Goal: Task Accomplishment & Management: Complete application form

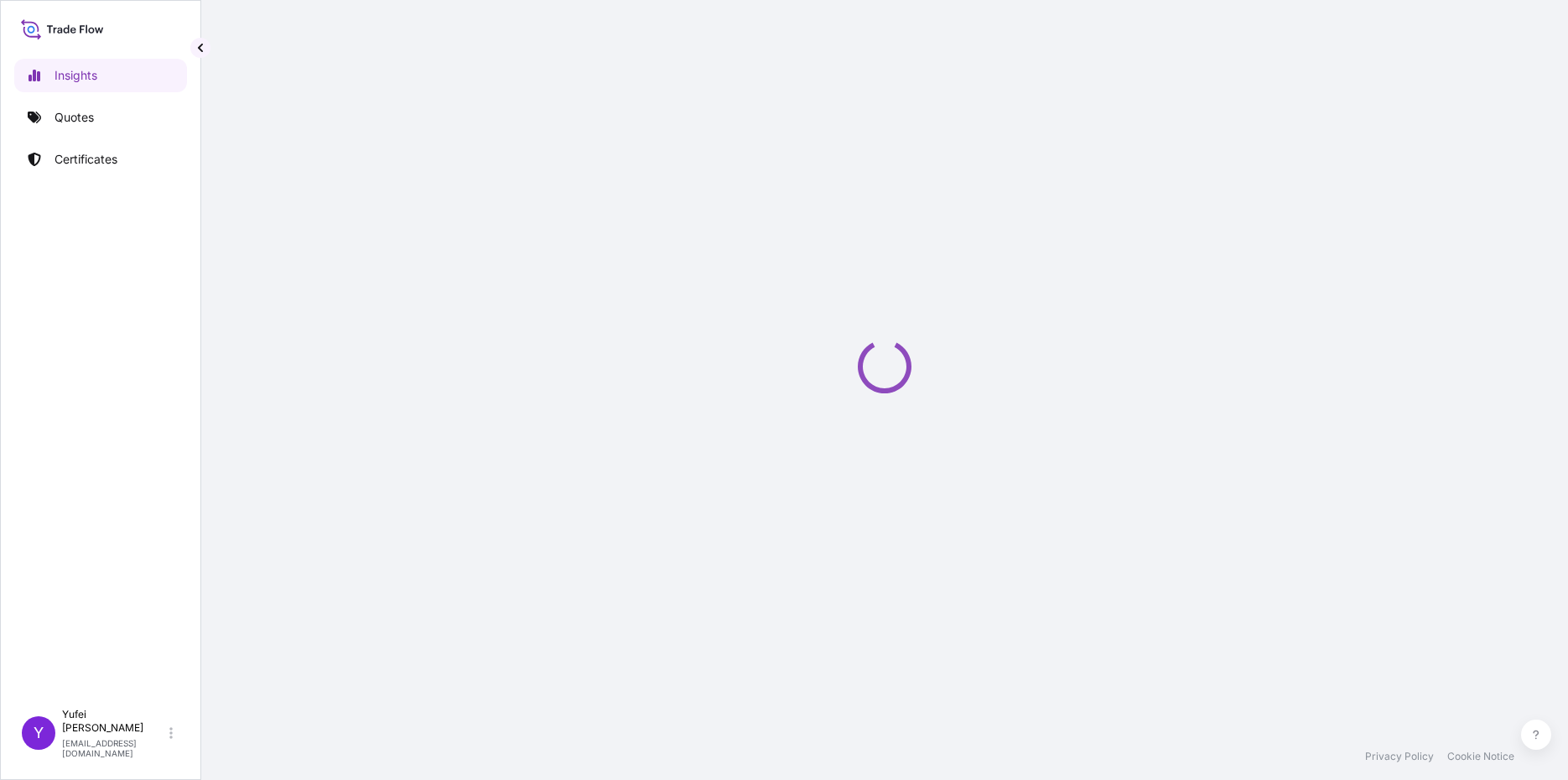
select select "2025"
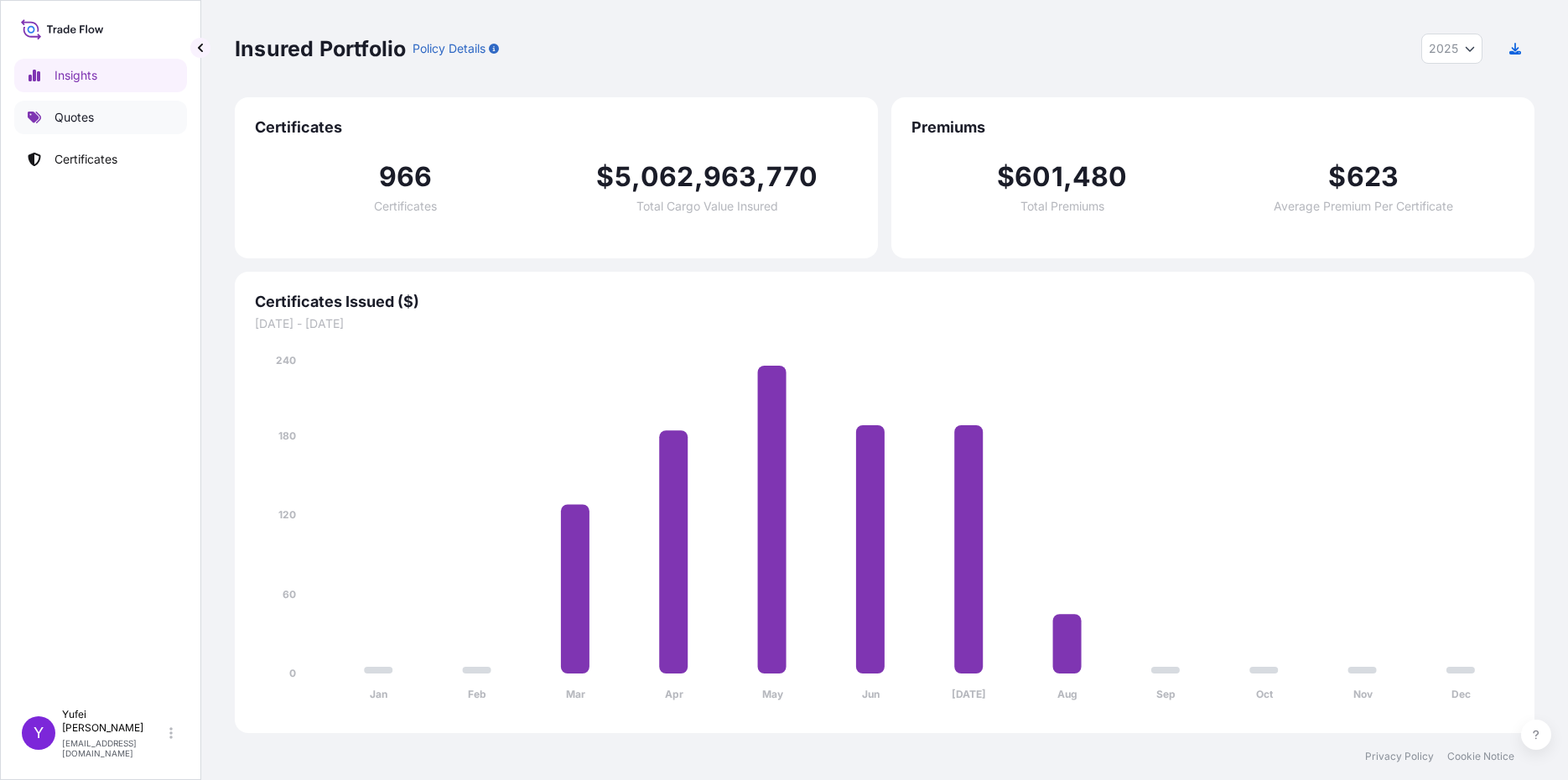
click at [77, 116] on p "Quotes" at bounding box center [74, 116] width 39 height 17
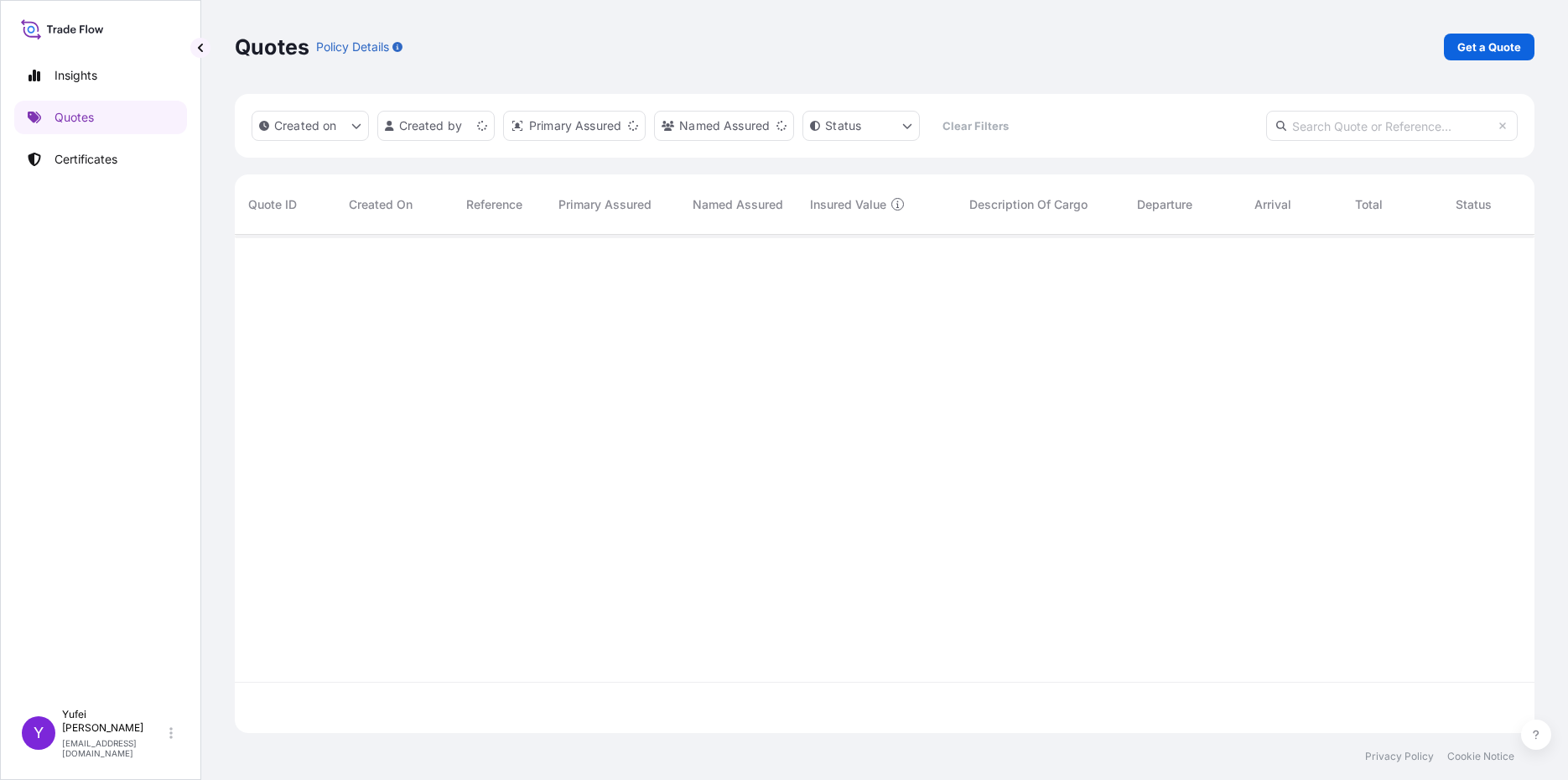
scroll to position [494, 1287]
click at [442, 116] on html "Insights Quotes Certificates Y Yufei Gao yufei.gao@ixmetals.com Quotes Policy D…" at bounding box center [784, 390] width 1568 height 780
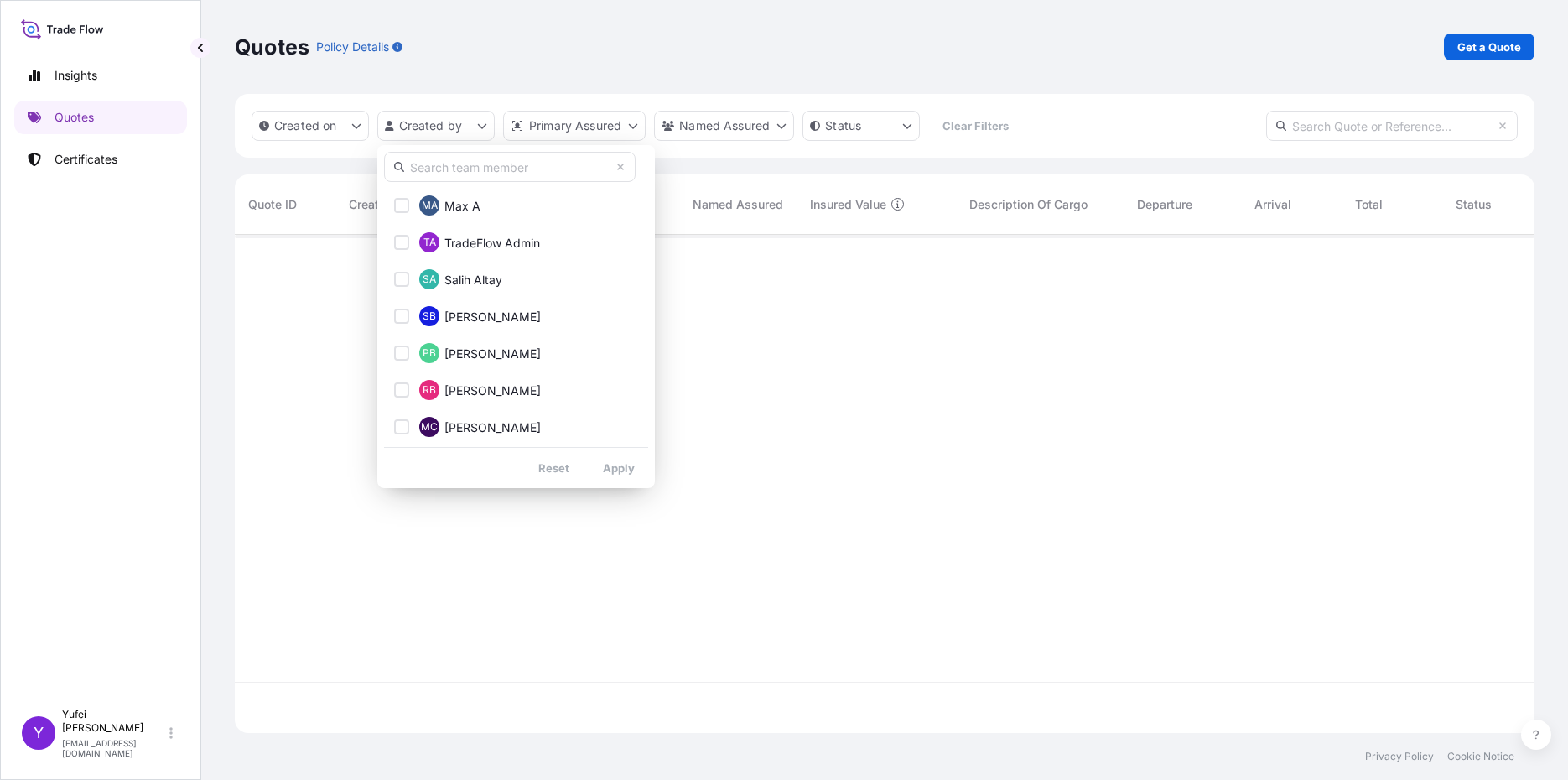
click at [479, 171] on input "text" at bounding box center [509, 166] width 252 height 30
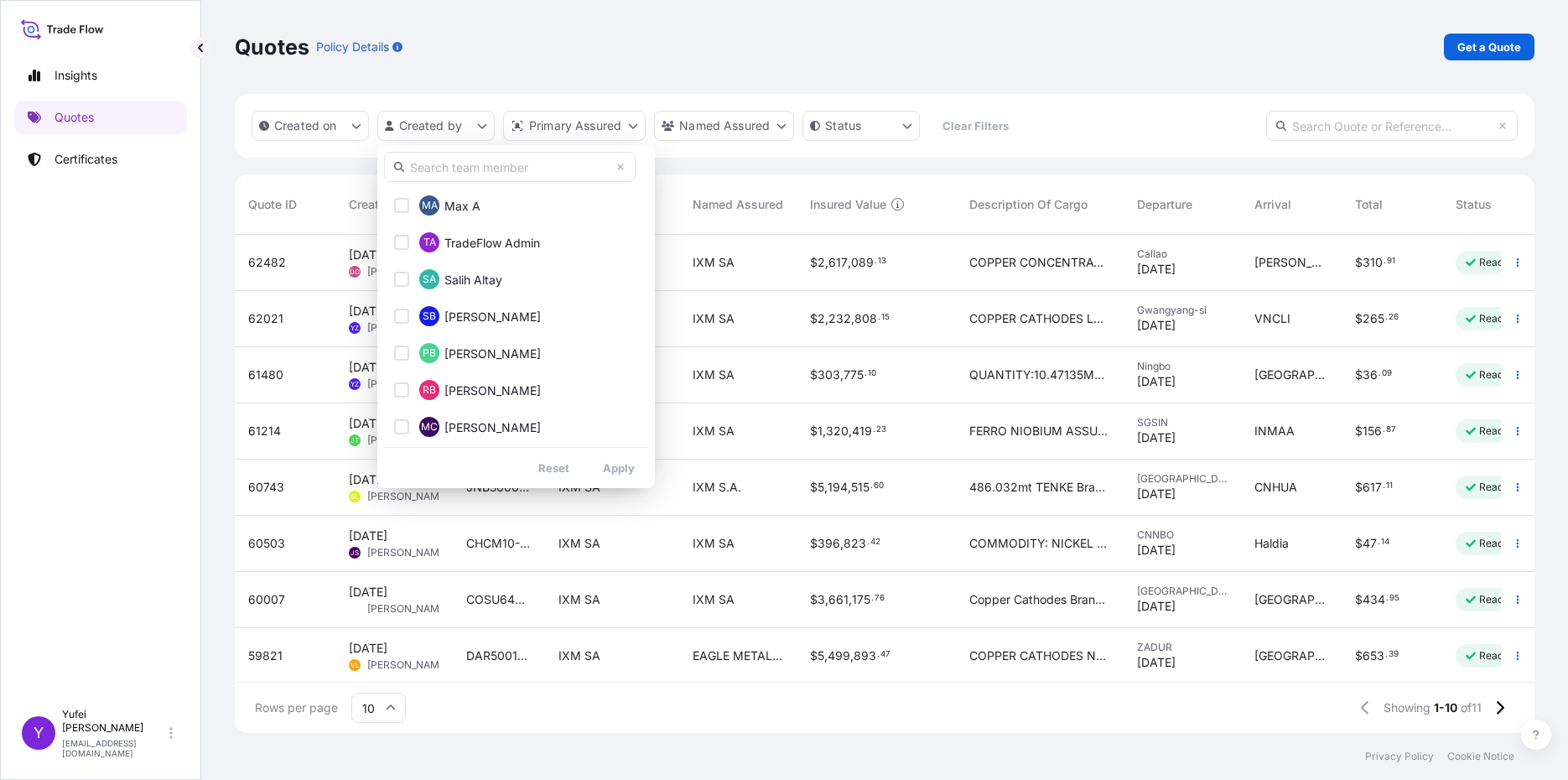
click at [120, 154] on html "Insights Quotes Certificates Y Yufei Gao yufei.gao@ixmetals.com Quotes Policy D…" at bounding box center [784, 390] width 1568 height 780
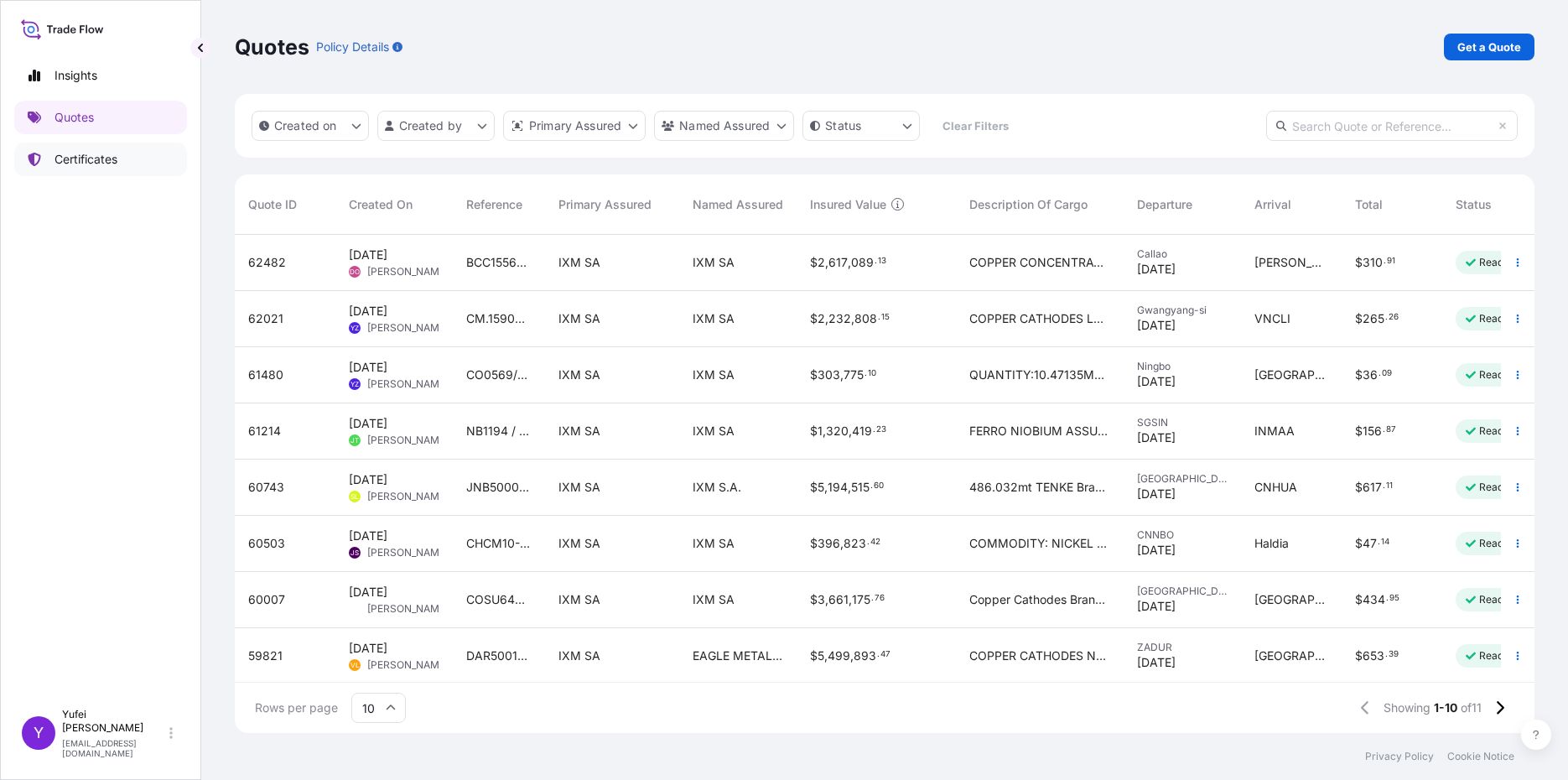
click at [62, 161] on p "Certificates" at bounding box center [86, 159] width 63 height 17
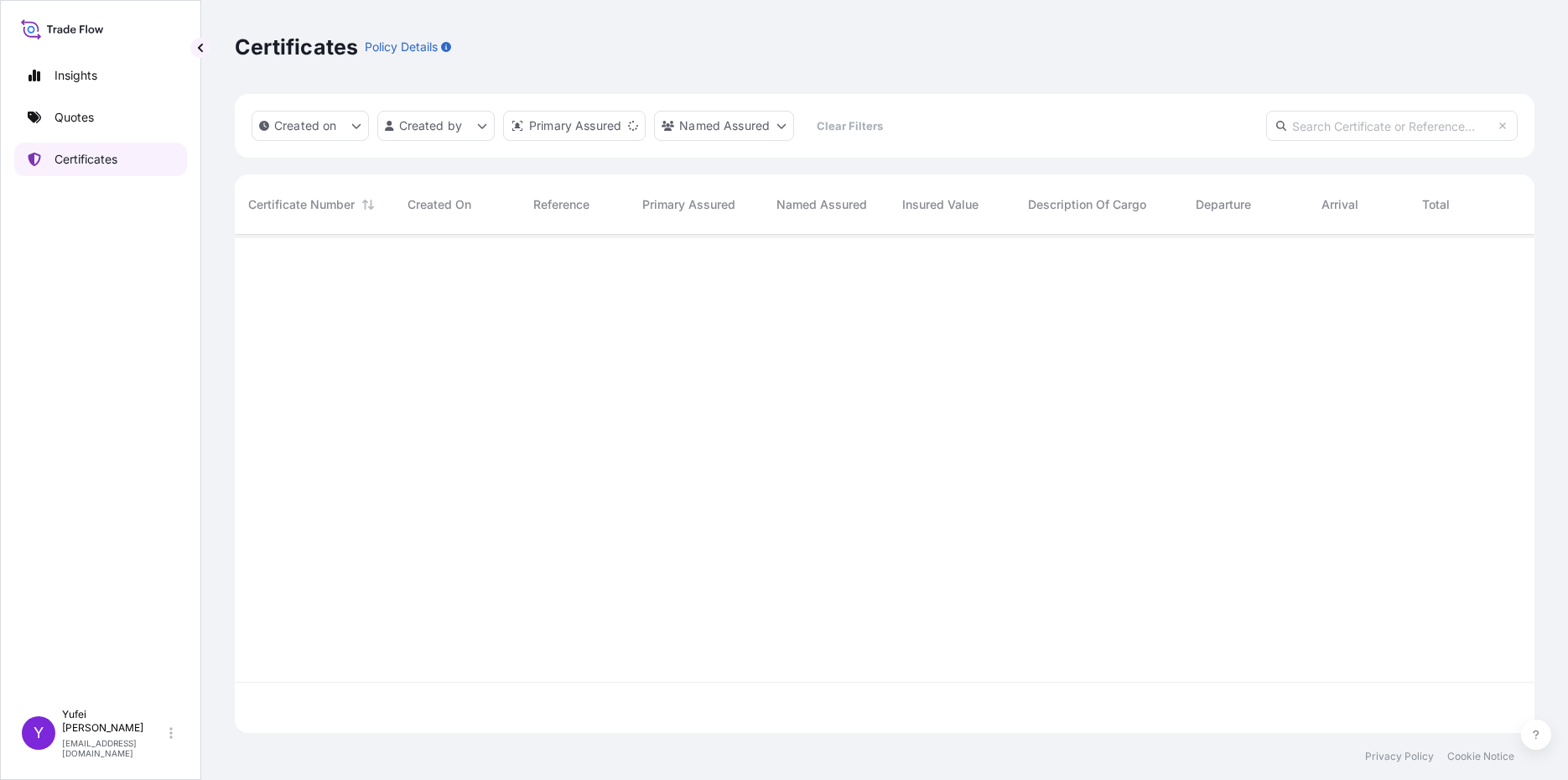
scroll to position [494, 1287]
click at [445, 130] on html "Insights Quotes Certificates Y Yufei Gao yufei.gao@ixmetals.com Certificates Po…" at bounding box center [784, 390] width 1568 height 780
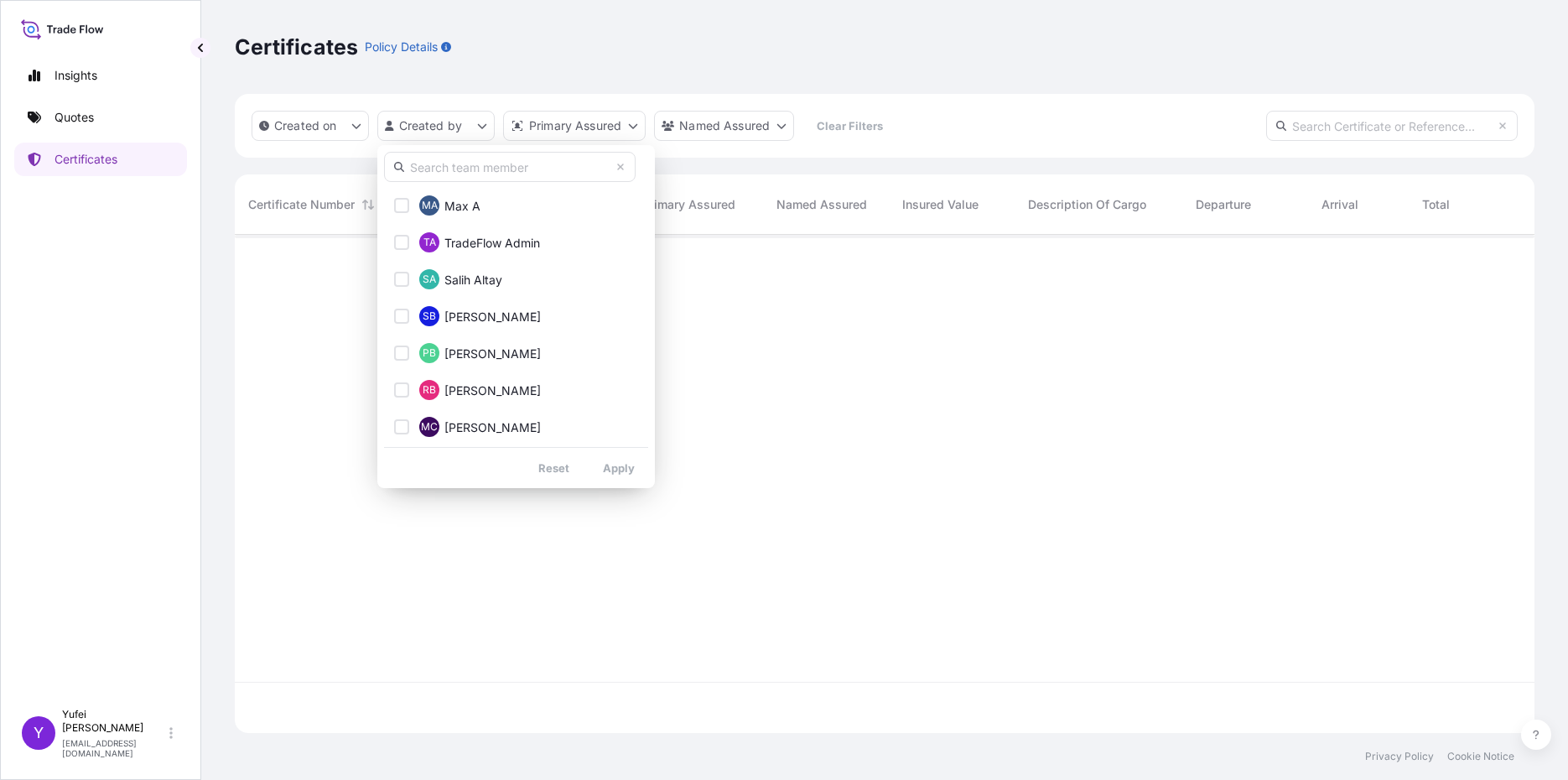
click at [453, 171] on input "text" at bounding box center [509, 166] width 252 height 30
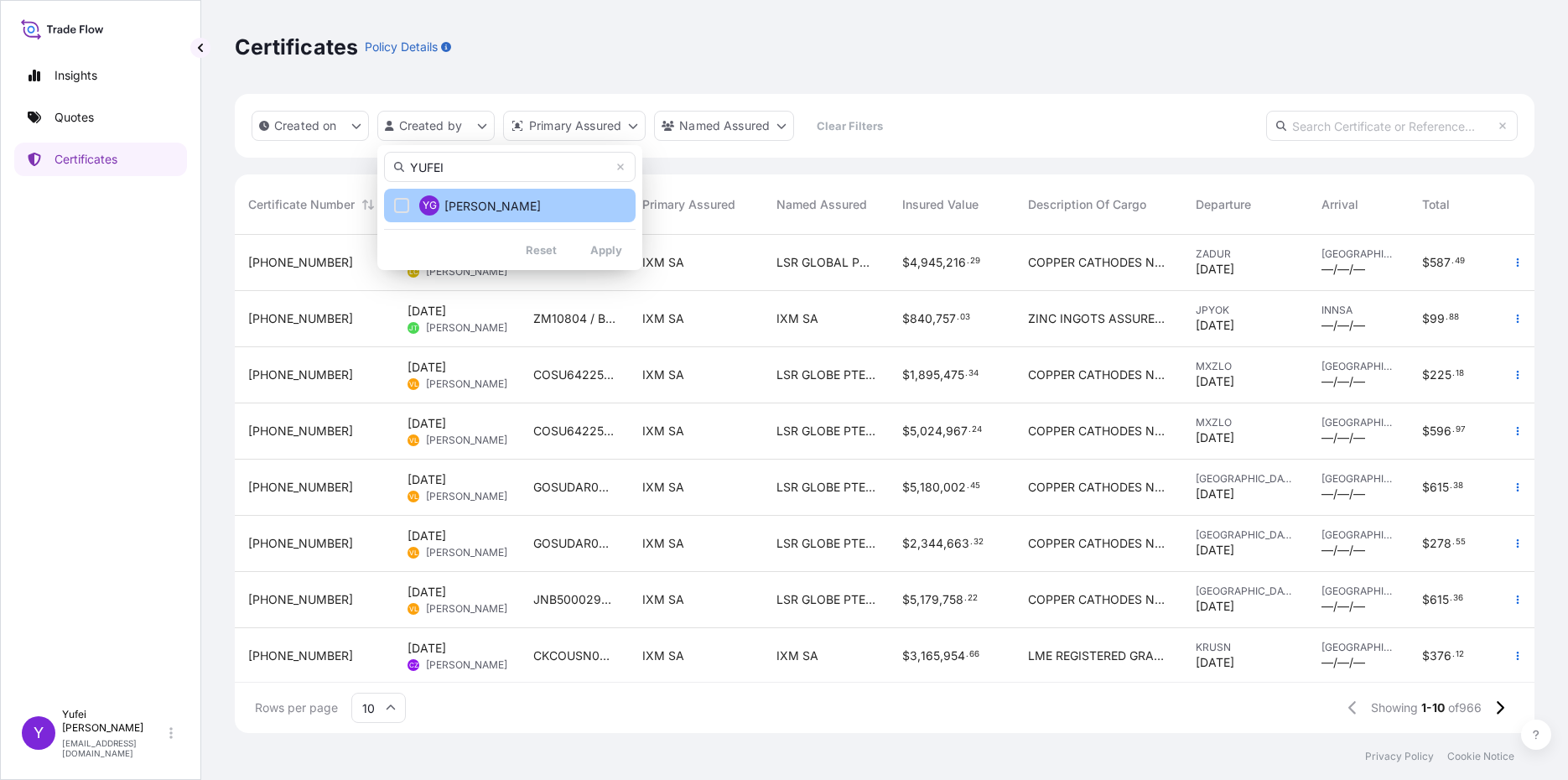
type input "YUFEI"
click at [488, 207] on span "Yufei Gao" at bounding box center [492, 206] width 97 height 17
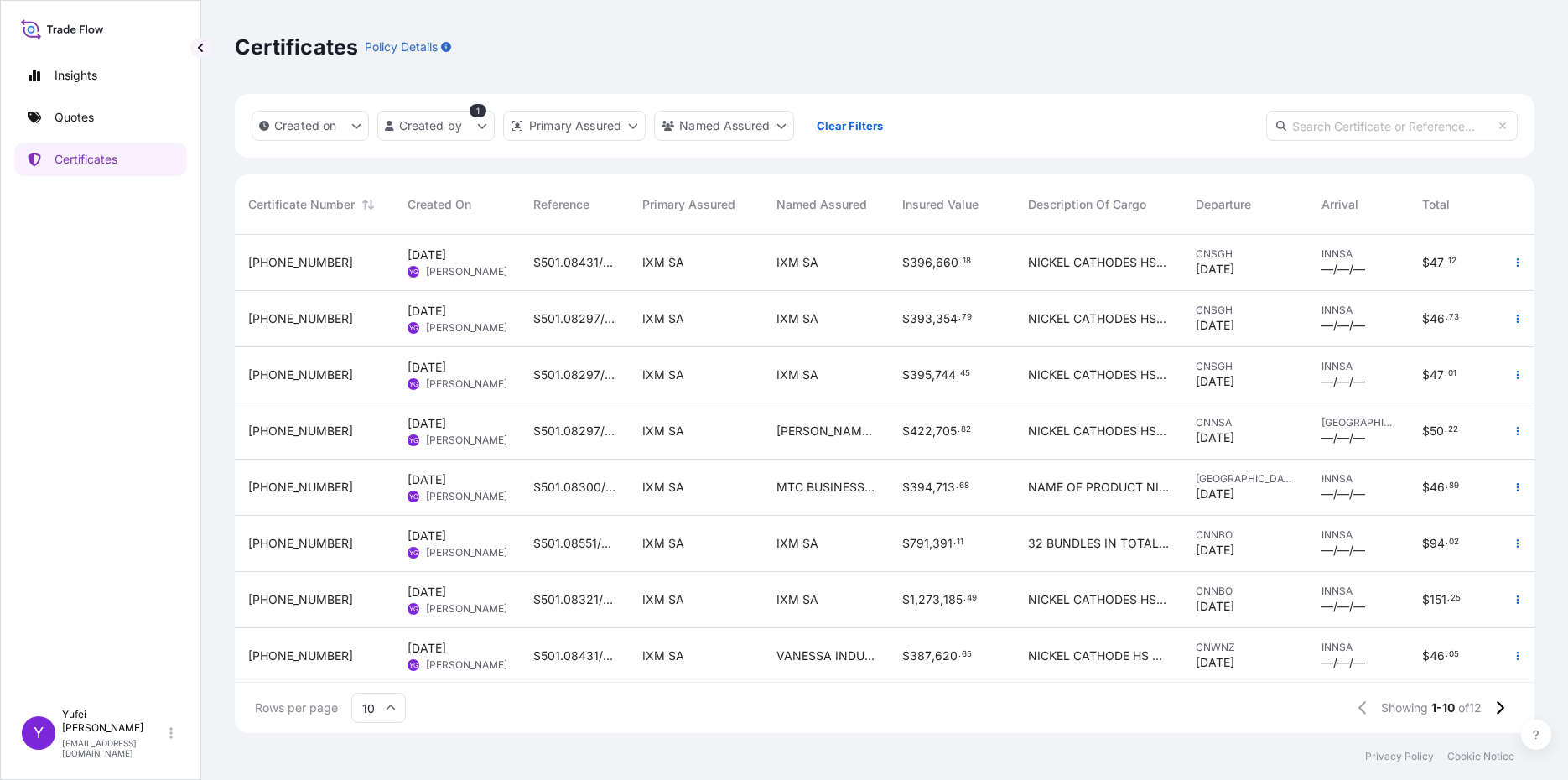
click at [598, 433] on span "S501.08297/06" at bounding box center [575, 431] width 82 height 17
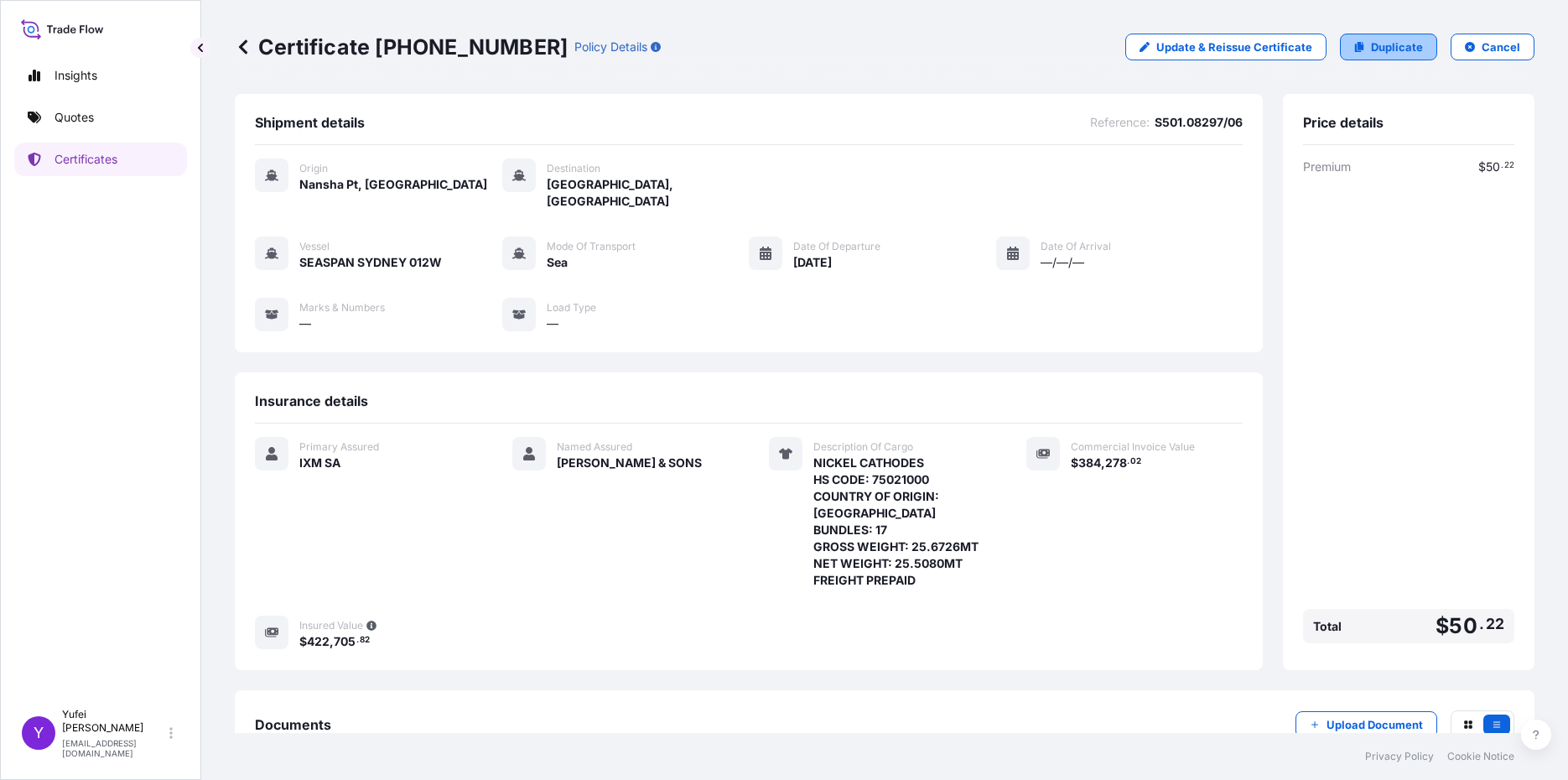
click at [1386, 50] on p "Duplicate" at bounding box center [1397, 46] width 52 height 17
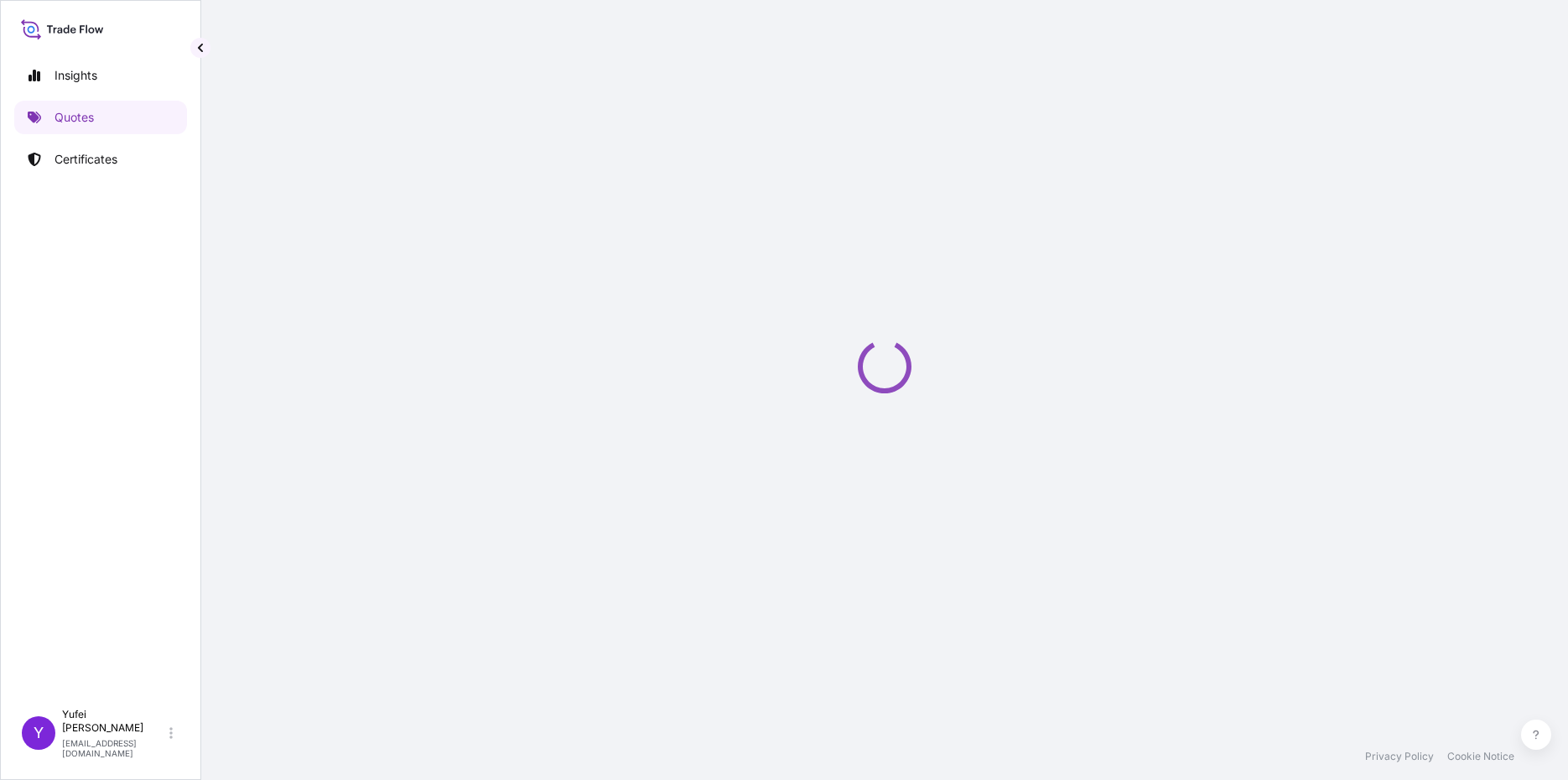
select select "Sea"
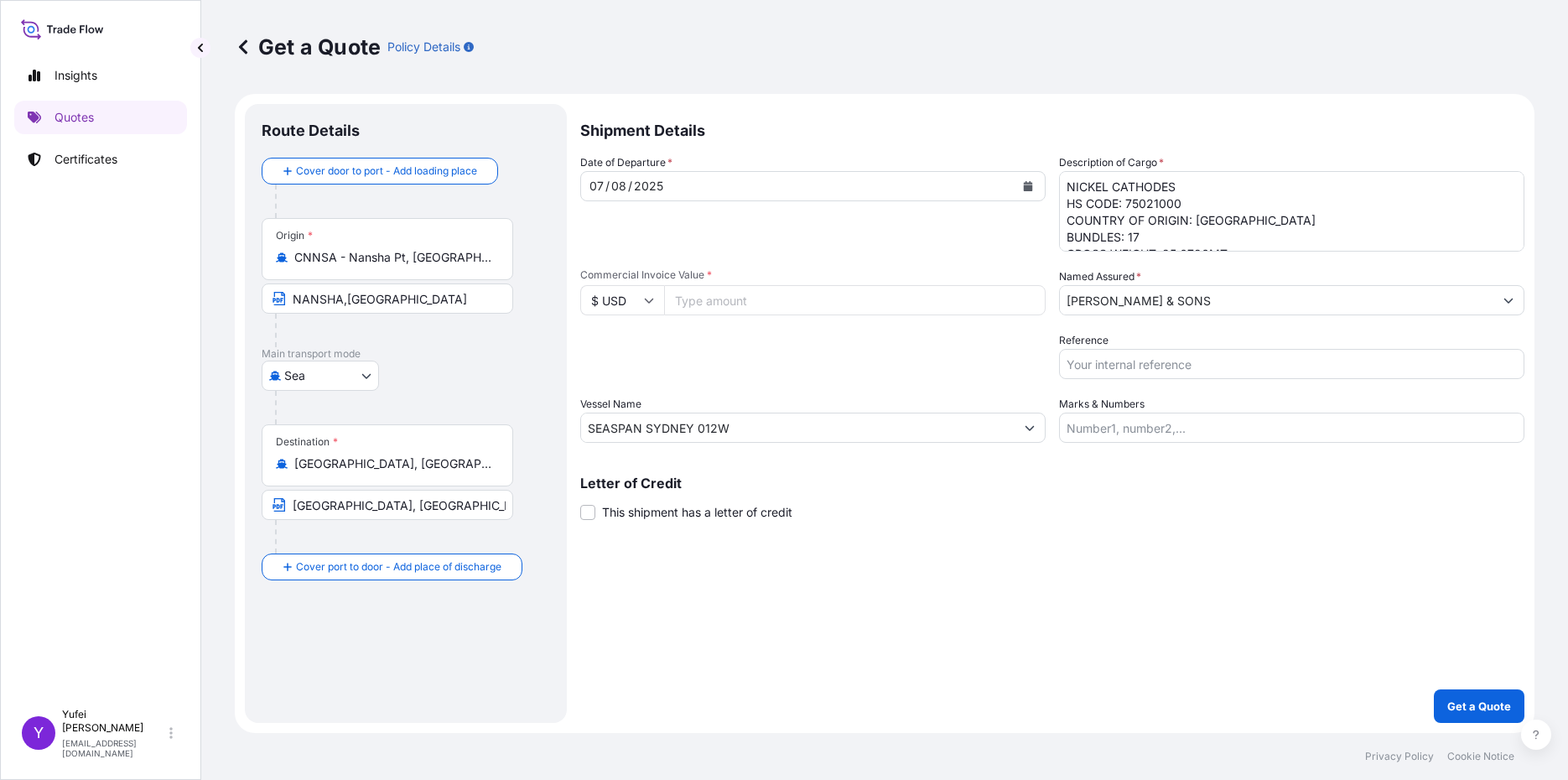
select select "31846"
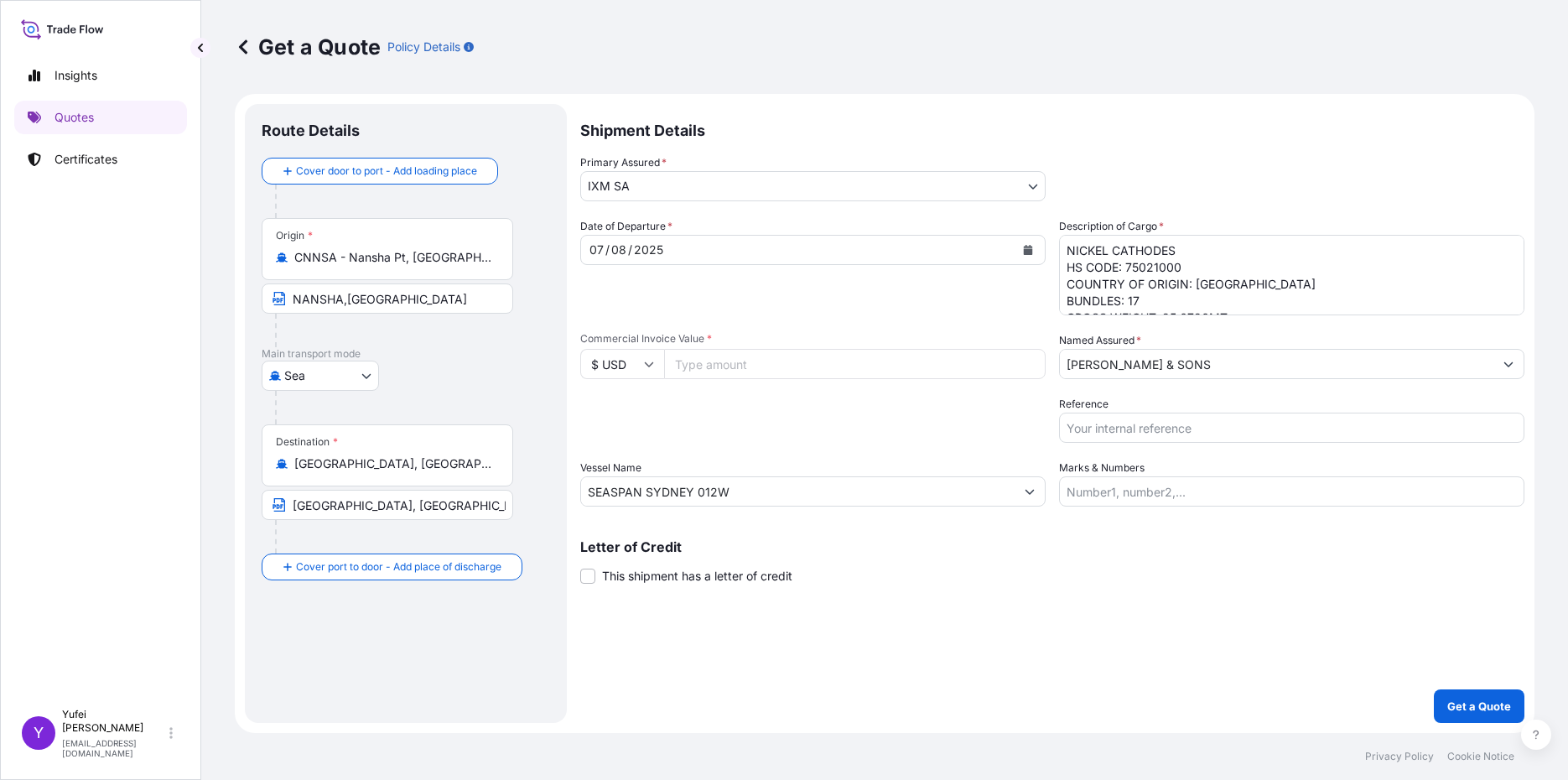
click at [402, 307] on input "NANSHA,CHINA" at bounding box center [387, 298] width 252 height 30
click at [378, 296] on input "NANSHA,CHINA" at bounding box center [387, 298] width 252 height 30
click at [381, 257] on input "CNNSA - Nansha Pt, China" at bounding box center [393, 256] width 198 height 17
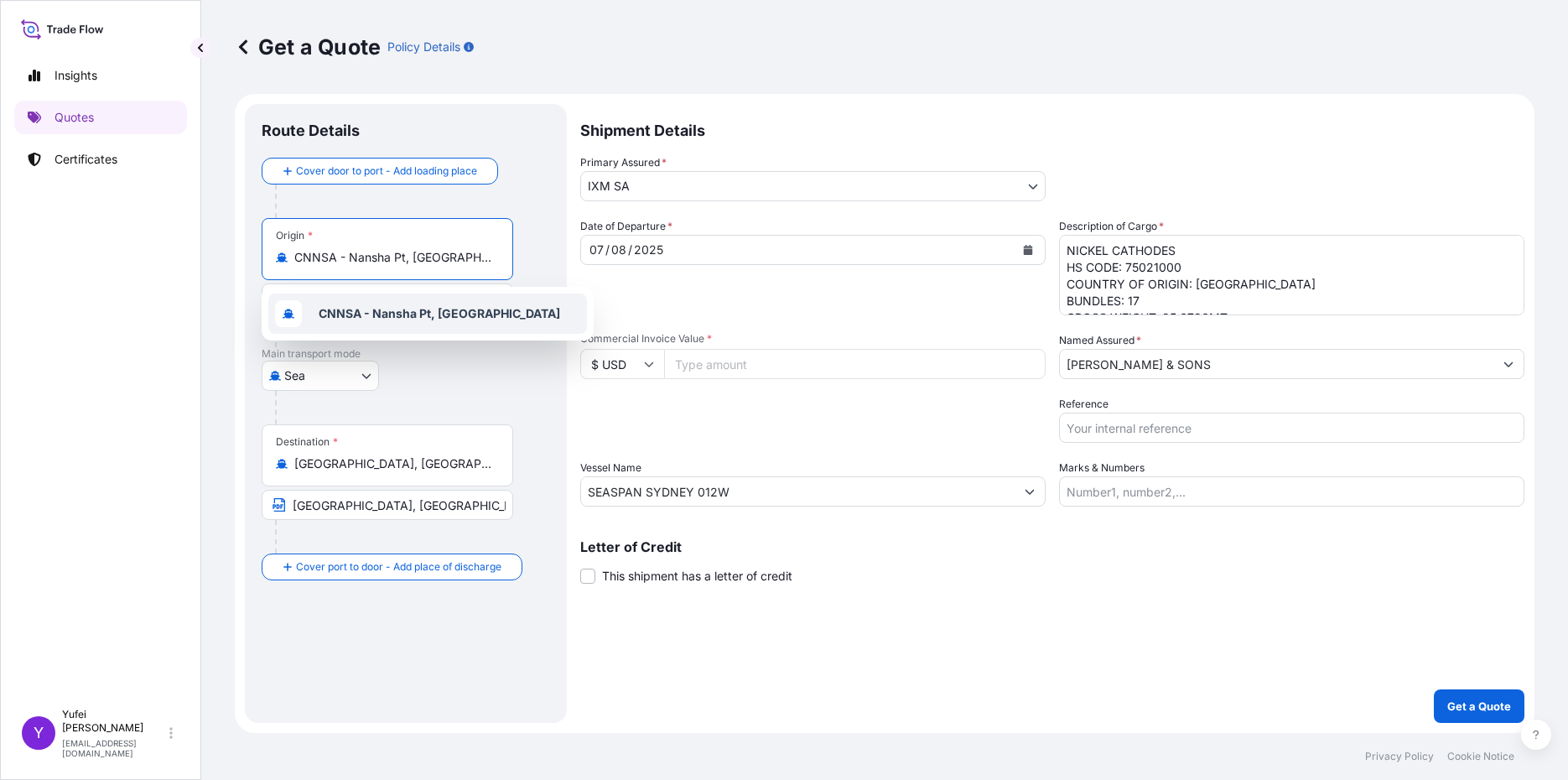
click at [392, 320] on span "CNNSA - Nansha Pt, China" at bounding box center [439, 313] width 242 height 17
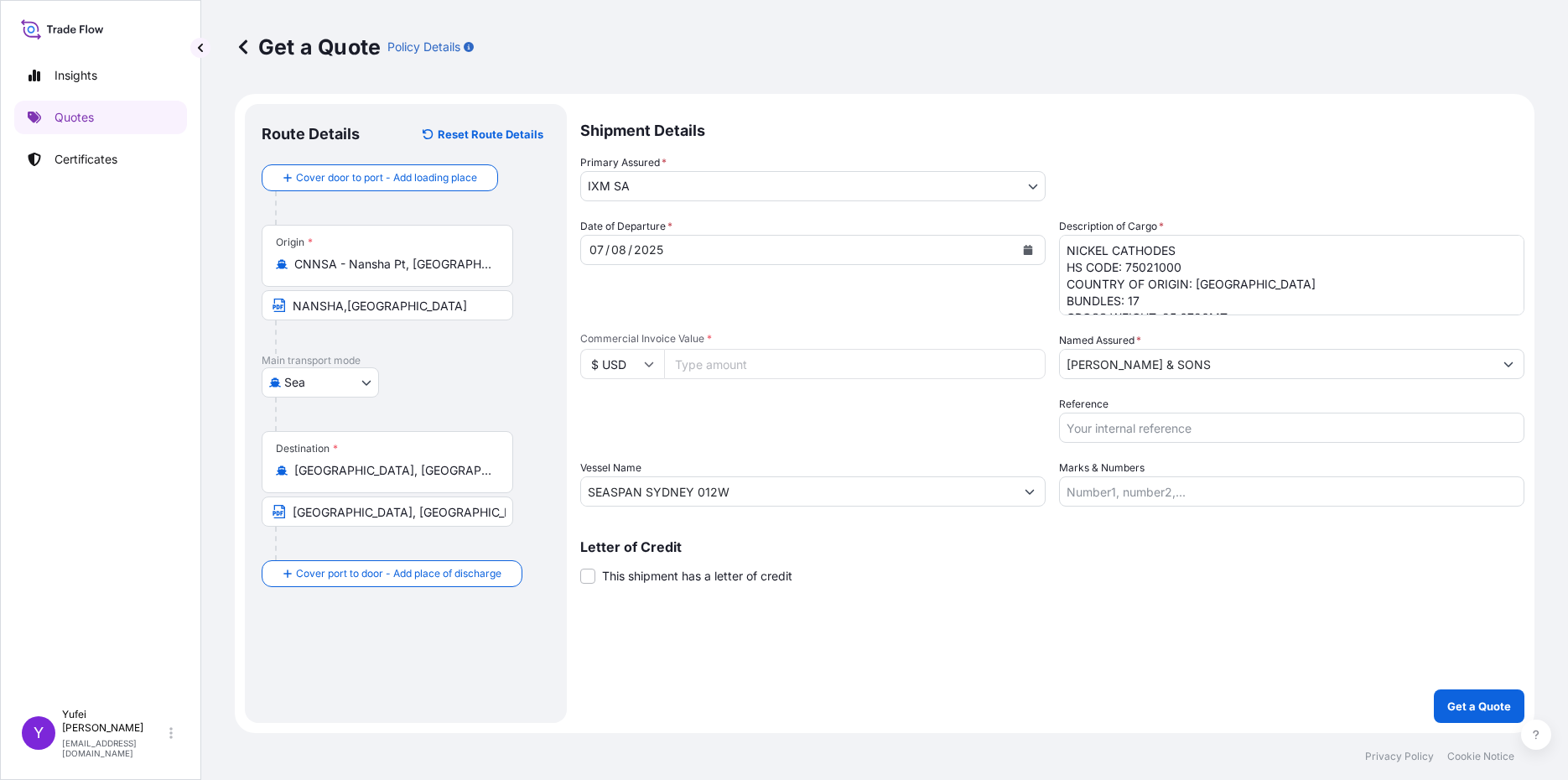
click at [392, 313] on div "Origin * CNNSA - Nansha Pt, China NANSHA,CHINA" at bounding box center [405, 290] width 289 height 129
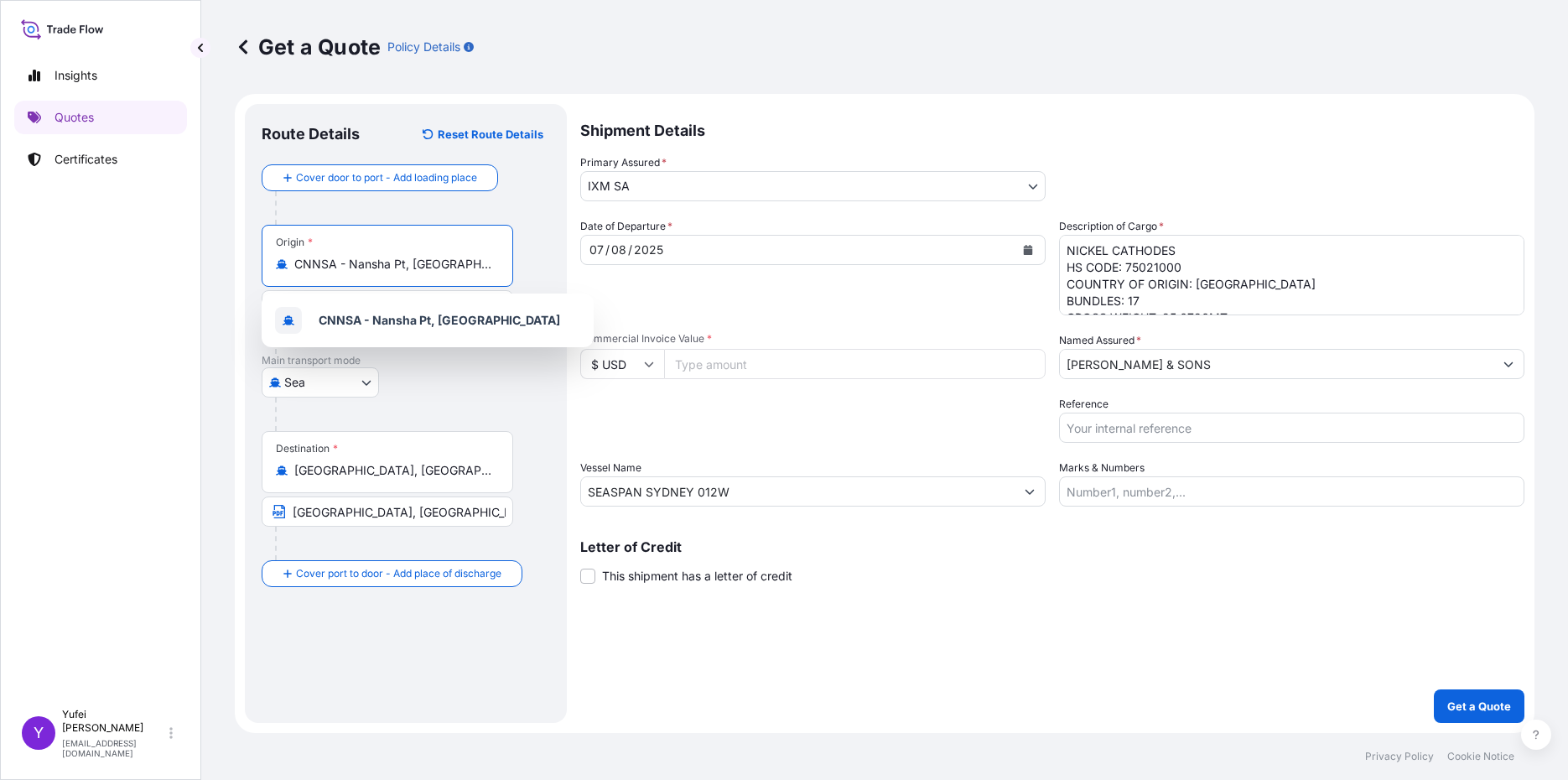
click at [313, 259] on input "CNNSA - Nansha Pt, China" at bounding box center [393, 263] width 198 height 17
click at [442, 310] on div "CNNSA - Nansha Pt, China" at bounding box center [428, 320] width 319 height 40
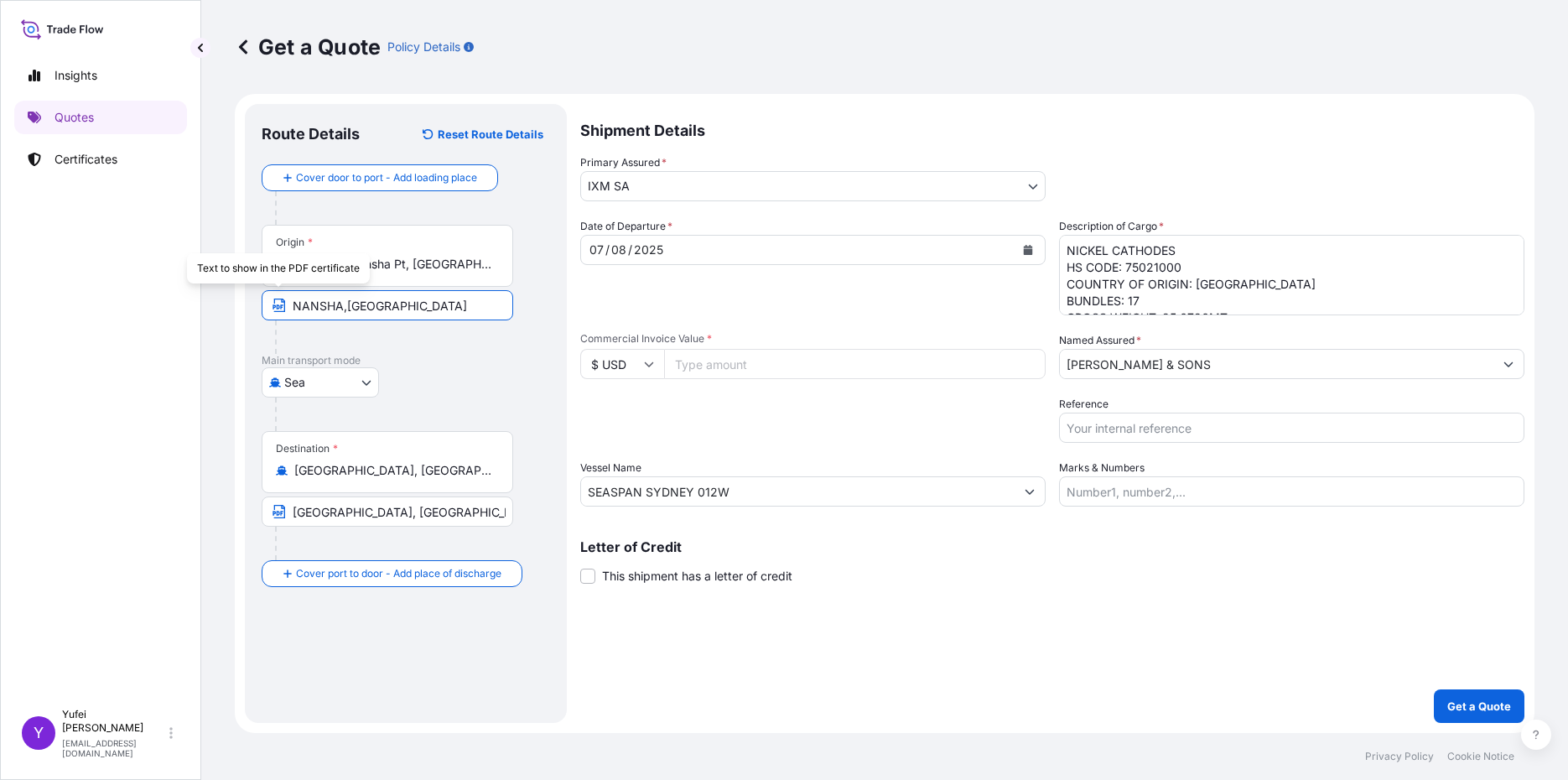
drag, startPoint x: 413, startPoint y: 311, endPoint x: 280, endPoint y: 301, distance: 133.4
click at [280, 301] on span "NANSHA,CHINA" at bounding box center [387, 304] width 252 height 30
type input "n"
drag, startPoint x: 387, startPoint y: 359, endPoint x: 392, endPoint y: 296, distance: 63.2
click at [389, 355] on p "Main transport mode" at bounding box center [405, 361] width 289 height 14
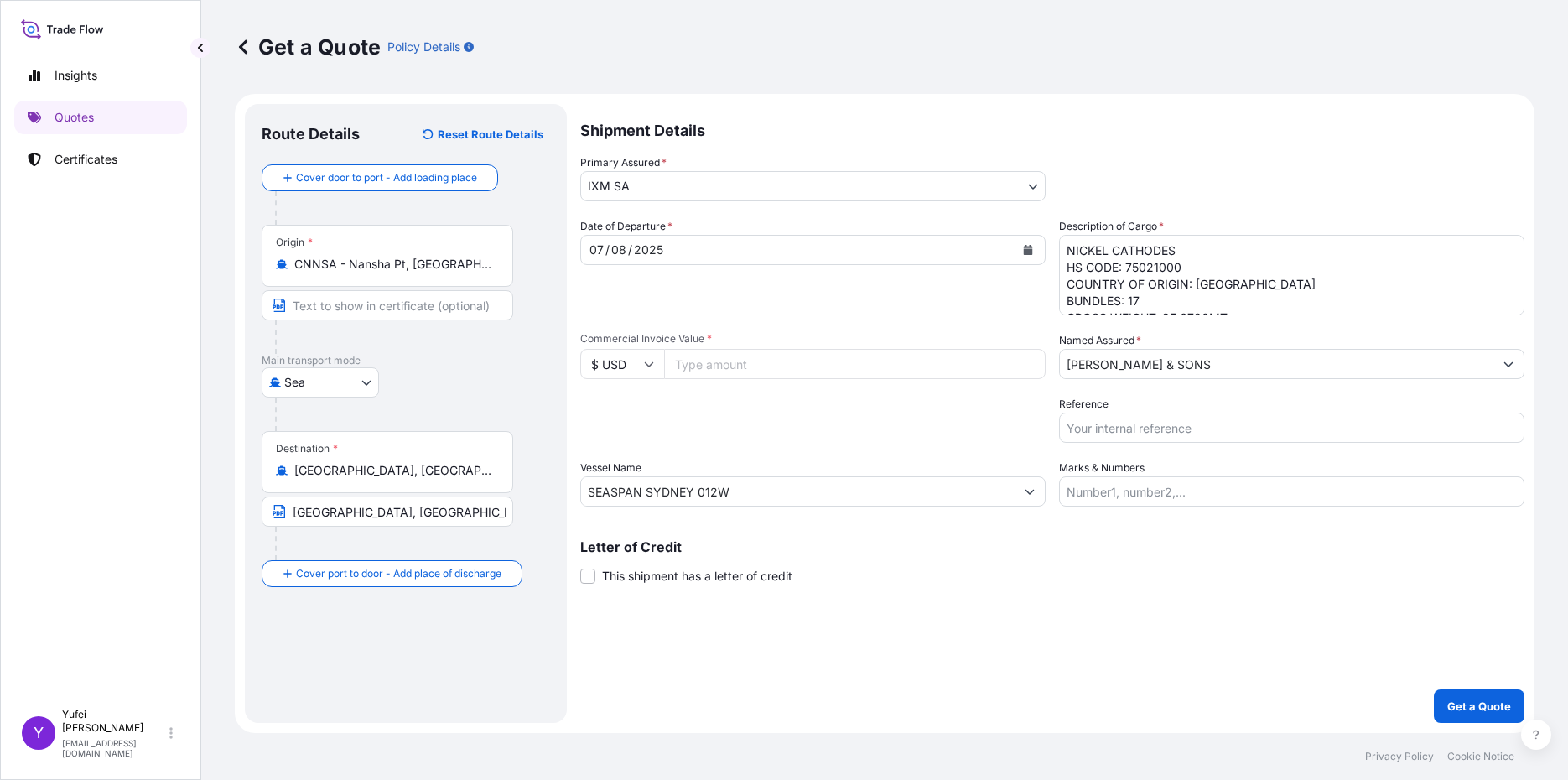
click at [403, 255] on input "CNNSA - Nansha Pt, China" at bounding box center [393, 263] width 198 height 17
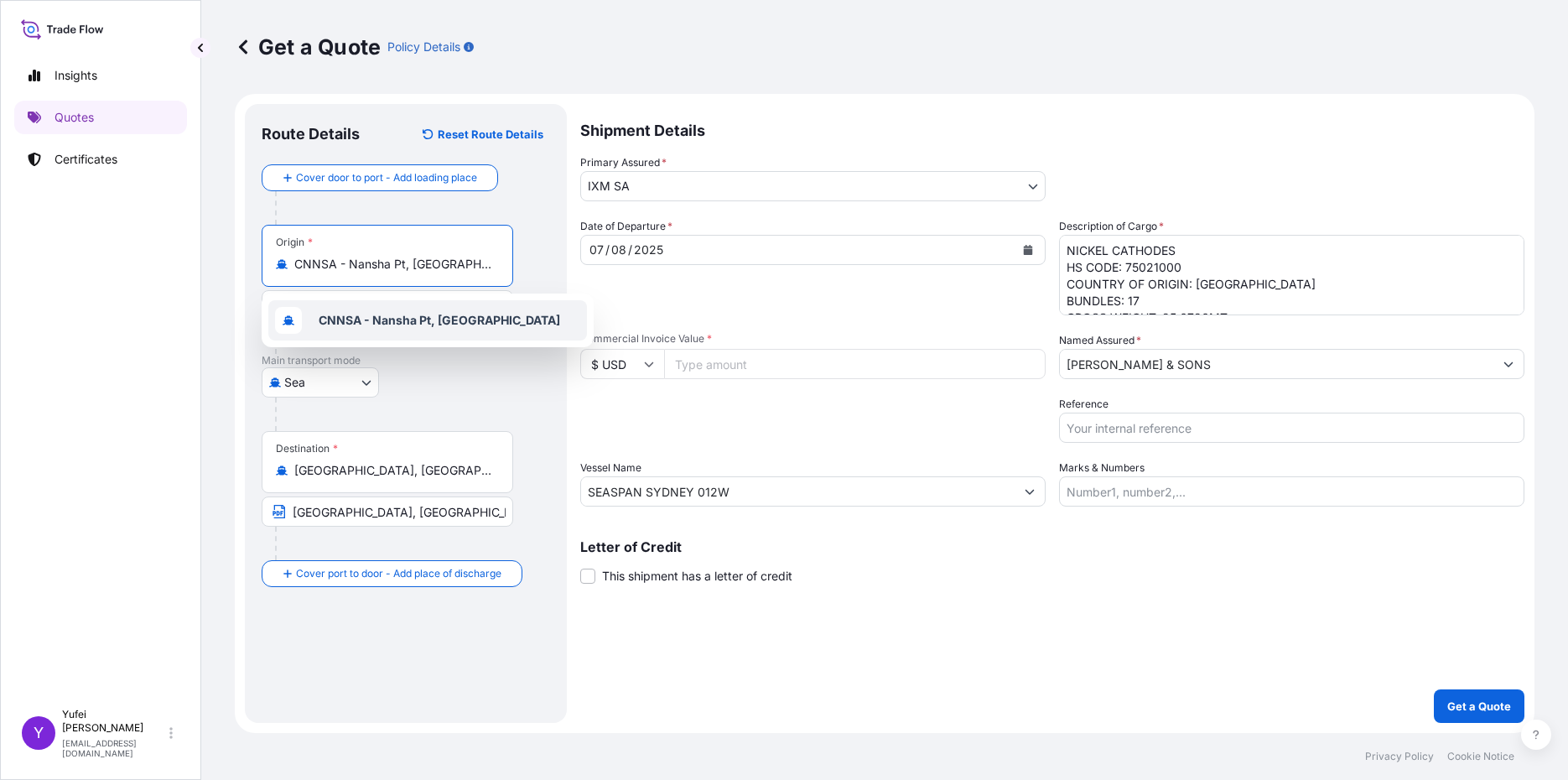
click at [312, 264] on input "CNNSA - Nansha Pt, China" at bounding box center [393, 263] width 198 height 17
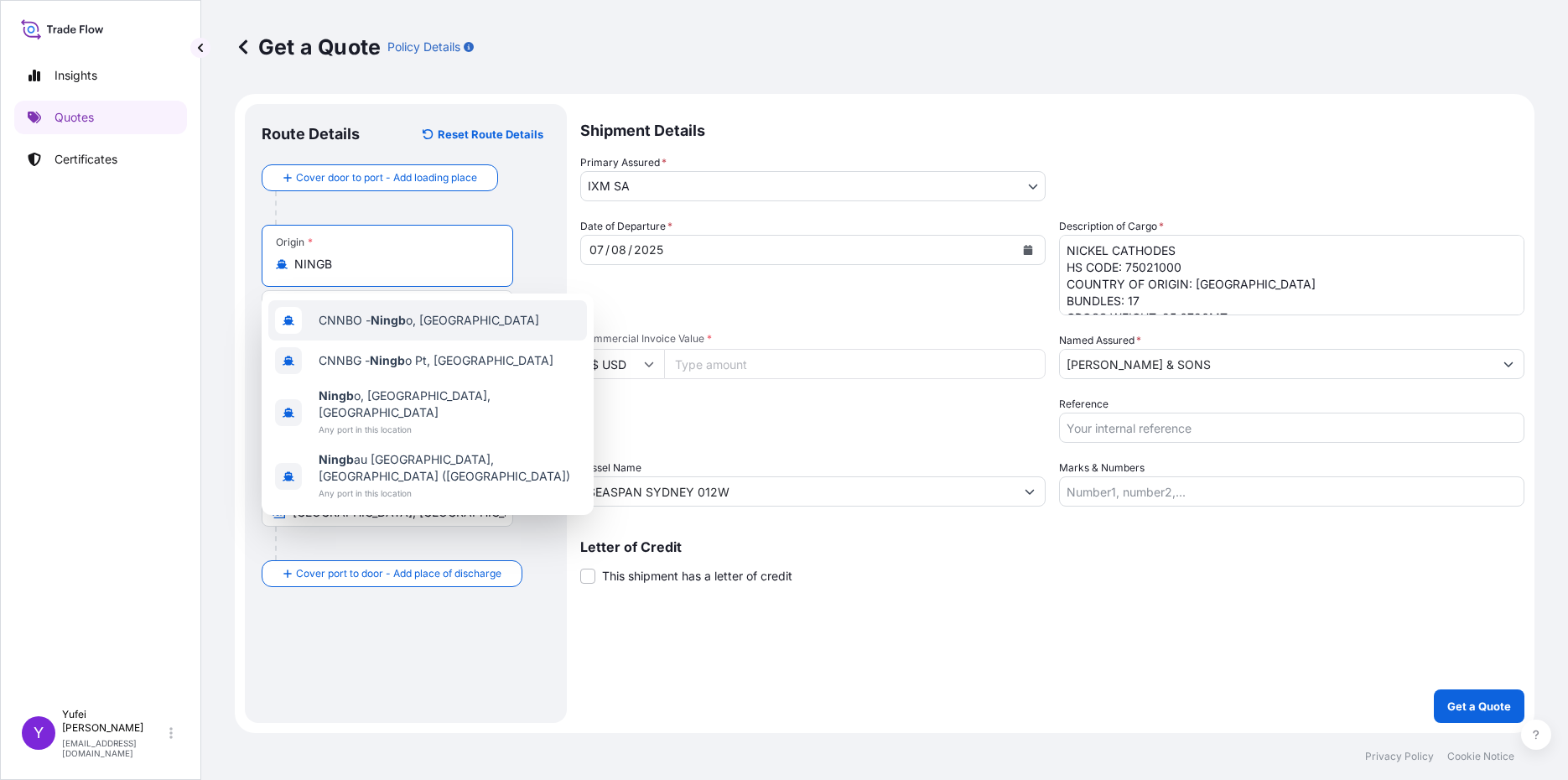
click at [418, 331] on div "CNNBO - Ningb o, China" at bounding box center [428, 320] width 319 height 40
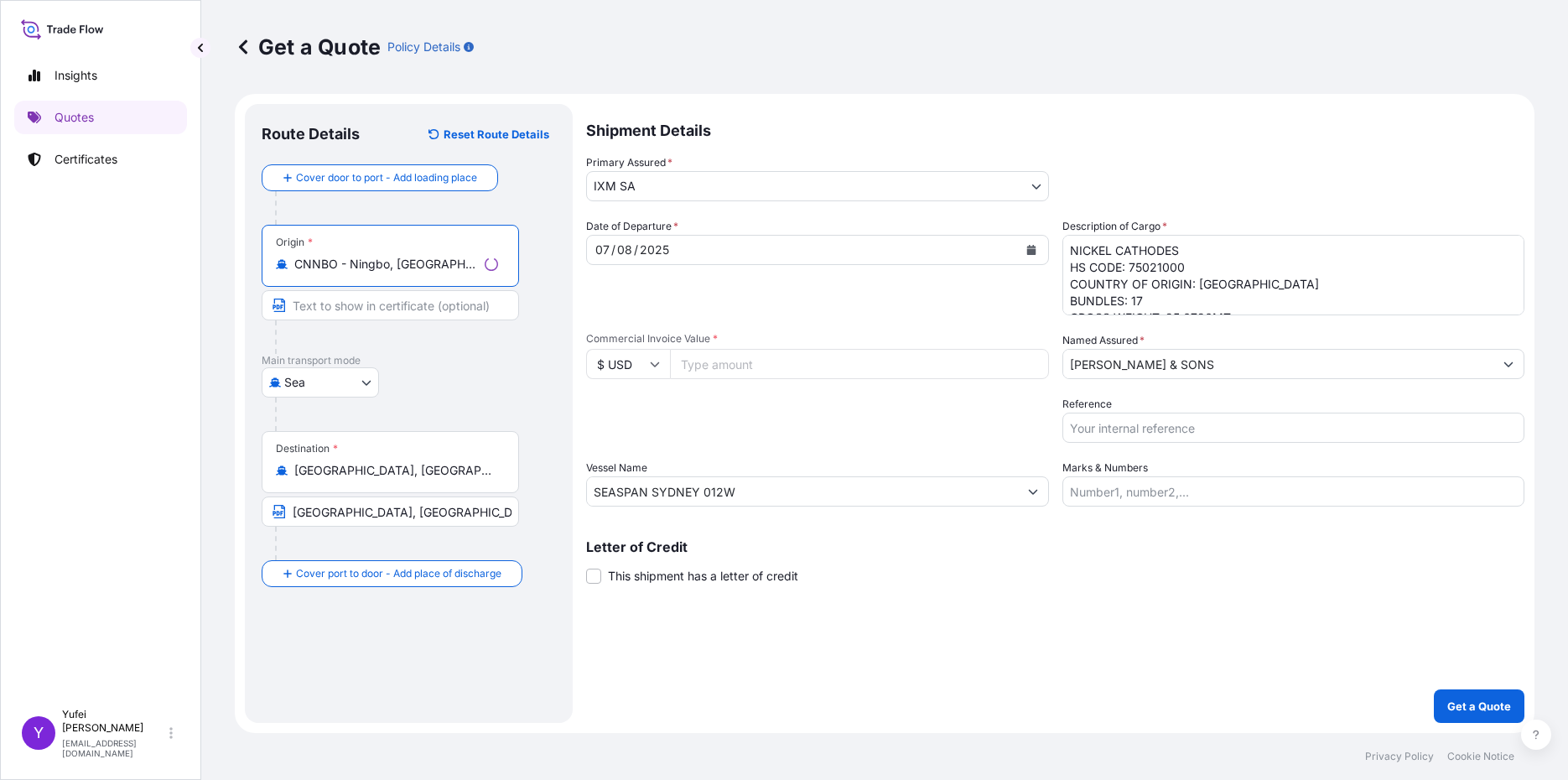
type input "CNNBO - Ningbo, China"
click at [391, 313] on input "Text to appear on certificate" at bounding box center [390, 304] width 257 height 30
type input "NINGBO,CHINA"
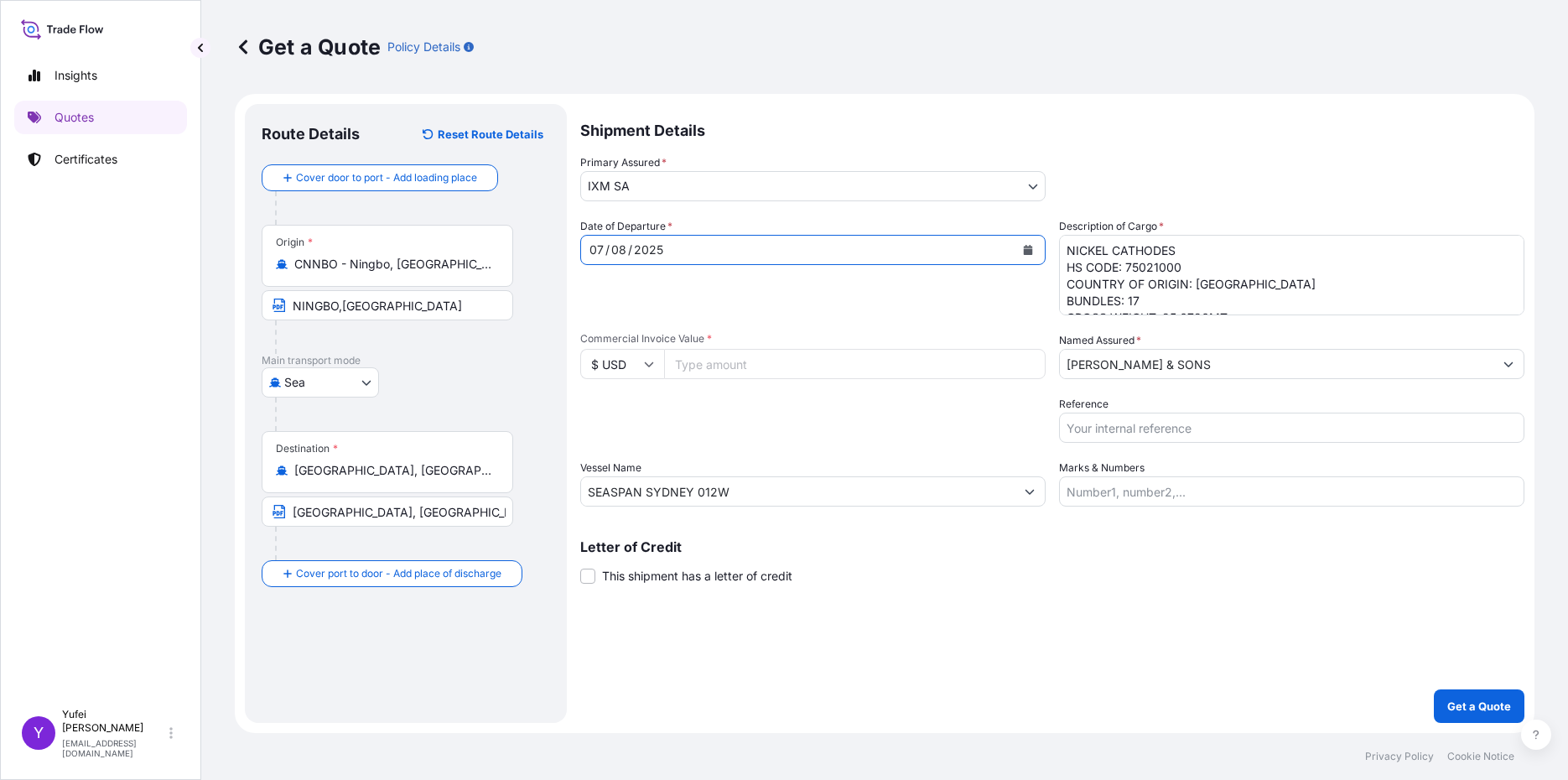
click at [1024, 248] on icon "Calendar" at bounding box center [1028, 250] width 9 height 10
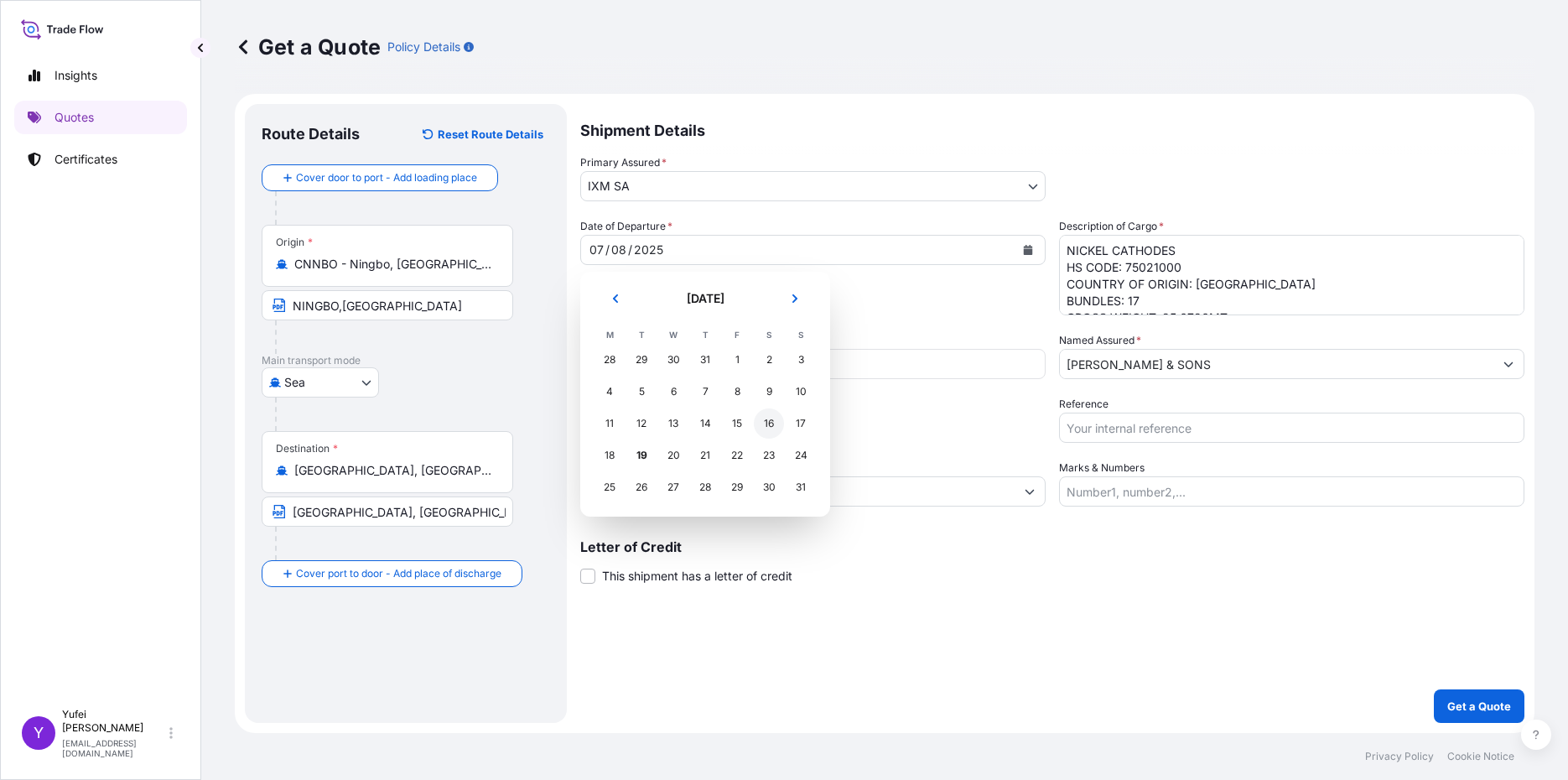
click at [764, 425] on div "16" at bounding box center [768, 423] width 30 height 30
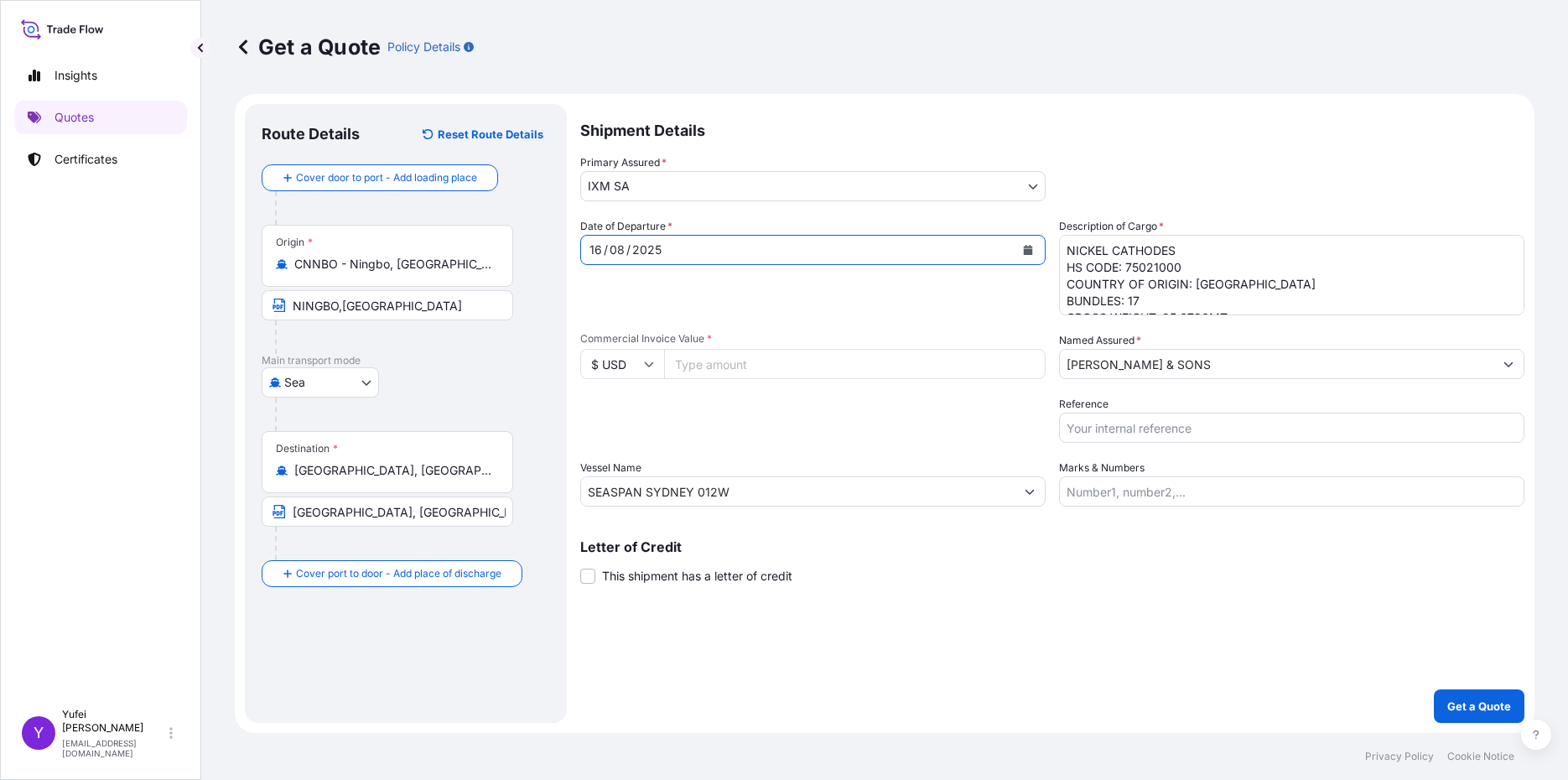
click at [718, 366] on input "Commercial Invoice Value *" at bounding box center [855, 363] width 382 height 30
paste input "357237.58"
type input "357237.58"
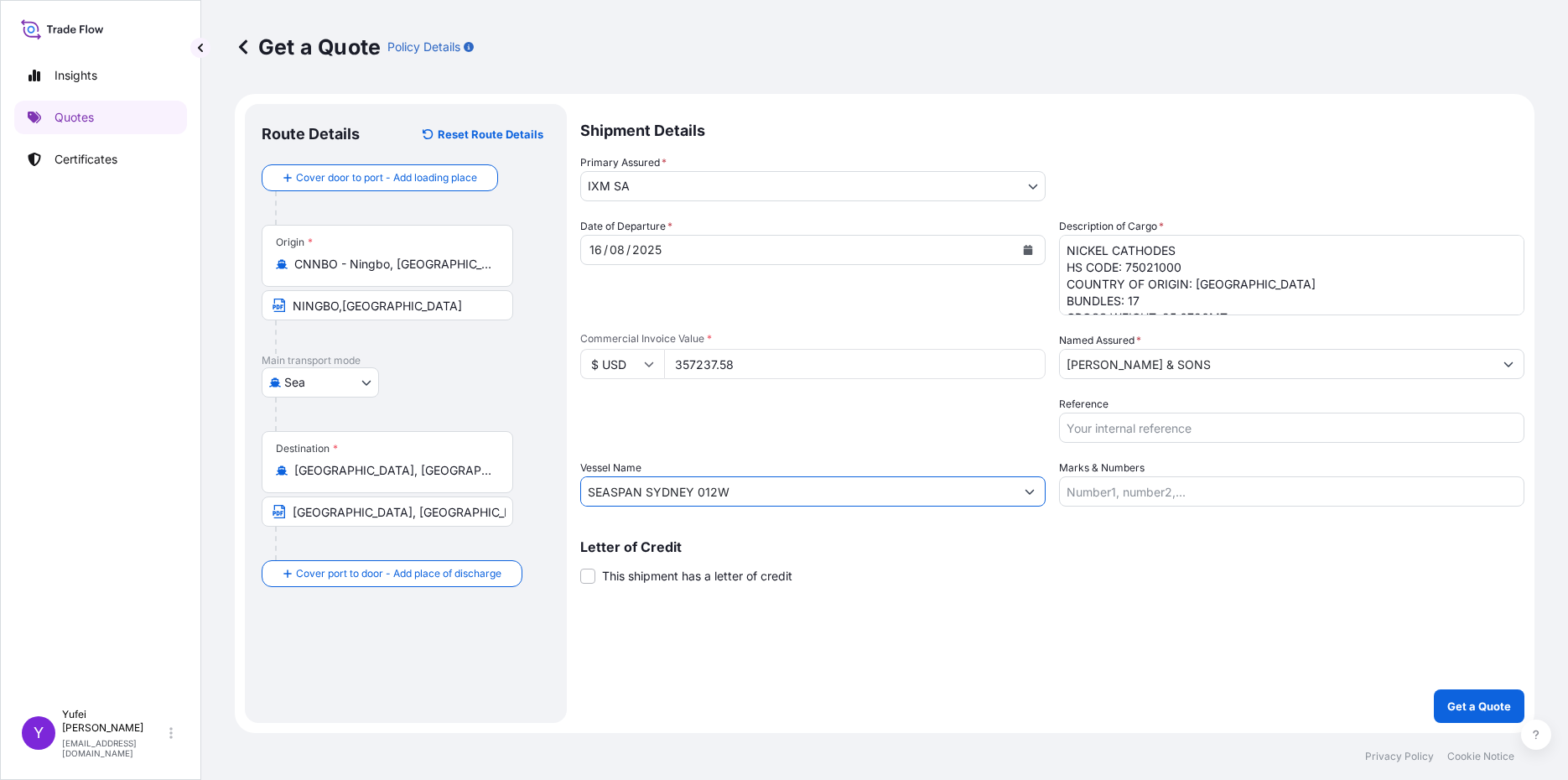
click at [768, 494] on input "SEASPAN SYDNEY 012W" at bounding box center [798, 491] width 434 height 30
drag, startPoint x: 805, startPoint y: 495, endPoint x: 338, endPoint y: 472, distance: 467.6
click at [338, 472] on form "Route Details Reset Route Details Cover door to port - Add loading place Place …" at bounding box center [885, 413] width 1300 height 639
paste input "GSL MAMITSA 001W"
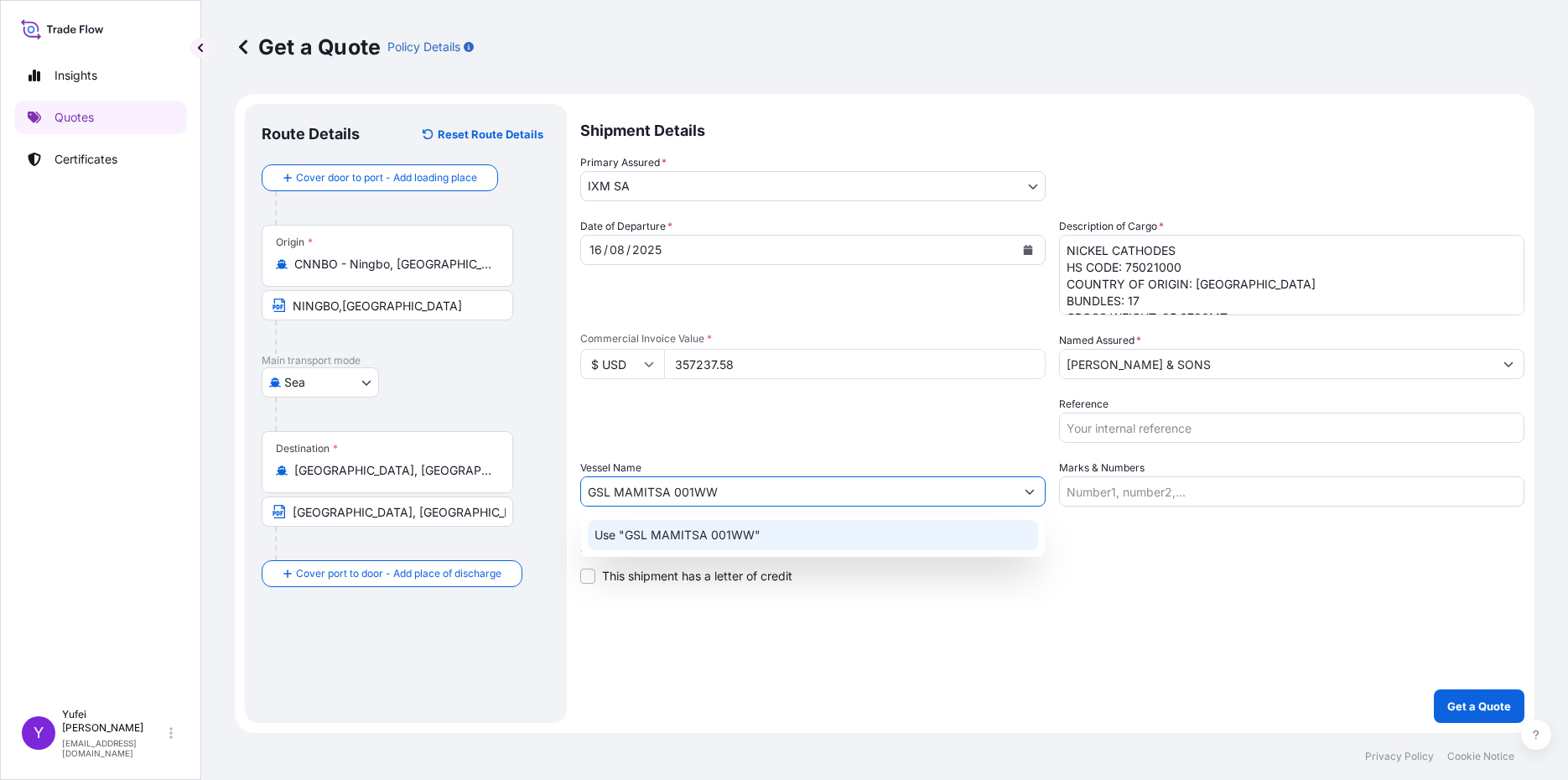
click at [726, 537] on p "Use "GSL MAMITSA 001WW"" at bounding box center [677, 534] width 166 height 17
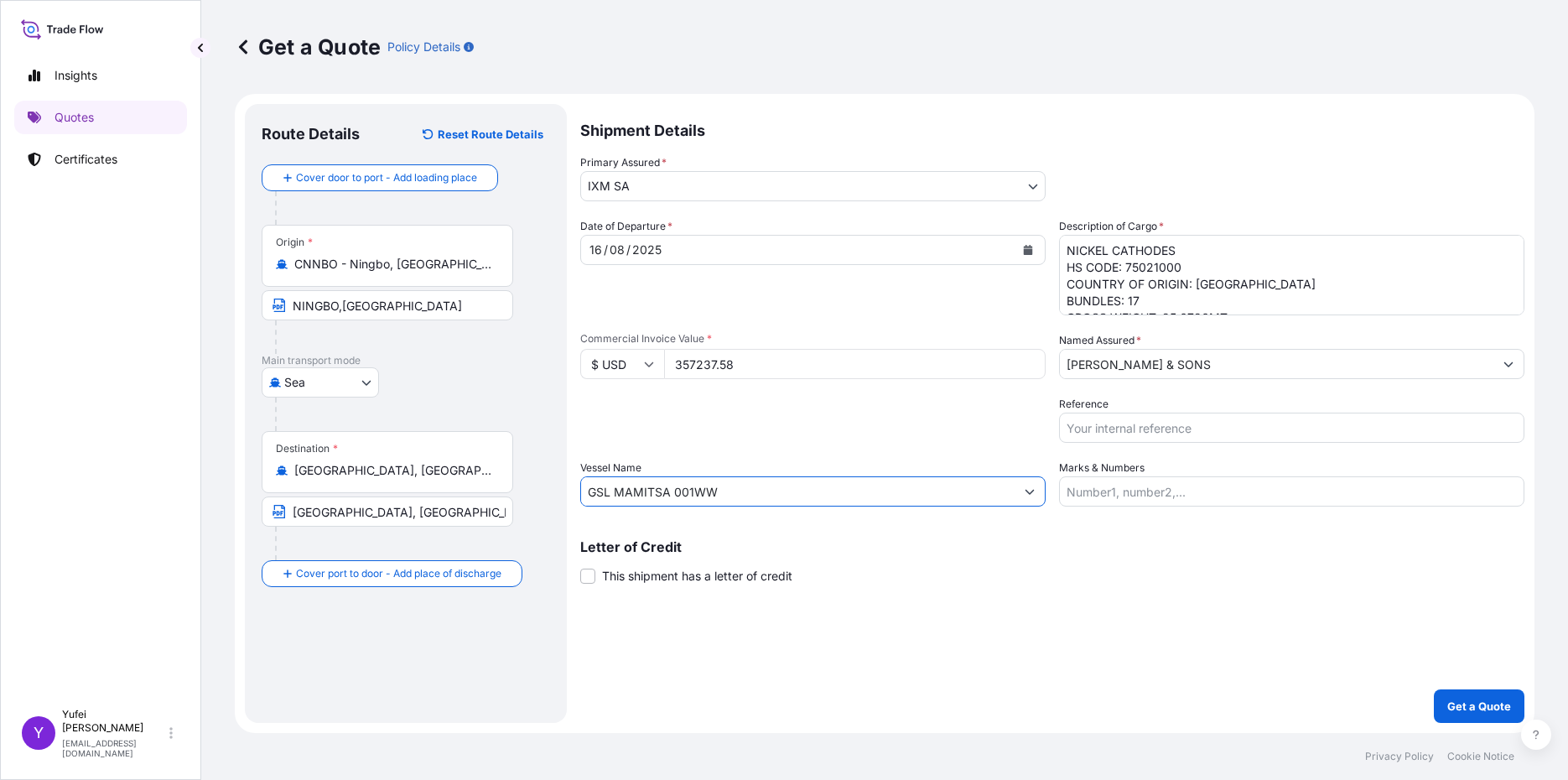
type input "GSL MAMITSA 001WW"
click at [1206, 265] on textarea "NICKEL CATHODES HS CODE: 75021000 COUNTRY OF ORIGIN: INDONESIA BUNDLES: 17 GROS…" at bounding box center [1291, 275] width 465 height 80
click at [1176, 291] on textarea "NICKEL CATHODES HS CODE: 75021000 COUNTRY OF ORIGIN: INDONESIA BUNDLES: 17 GROS…" at bounding box center [1291, 275] width 465 height 80
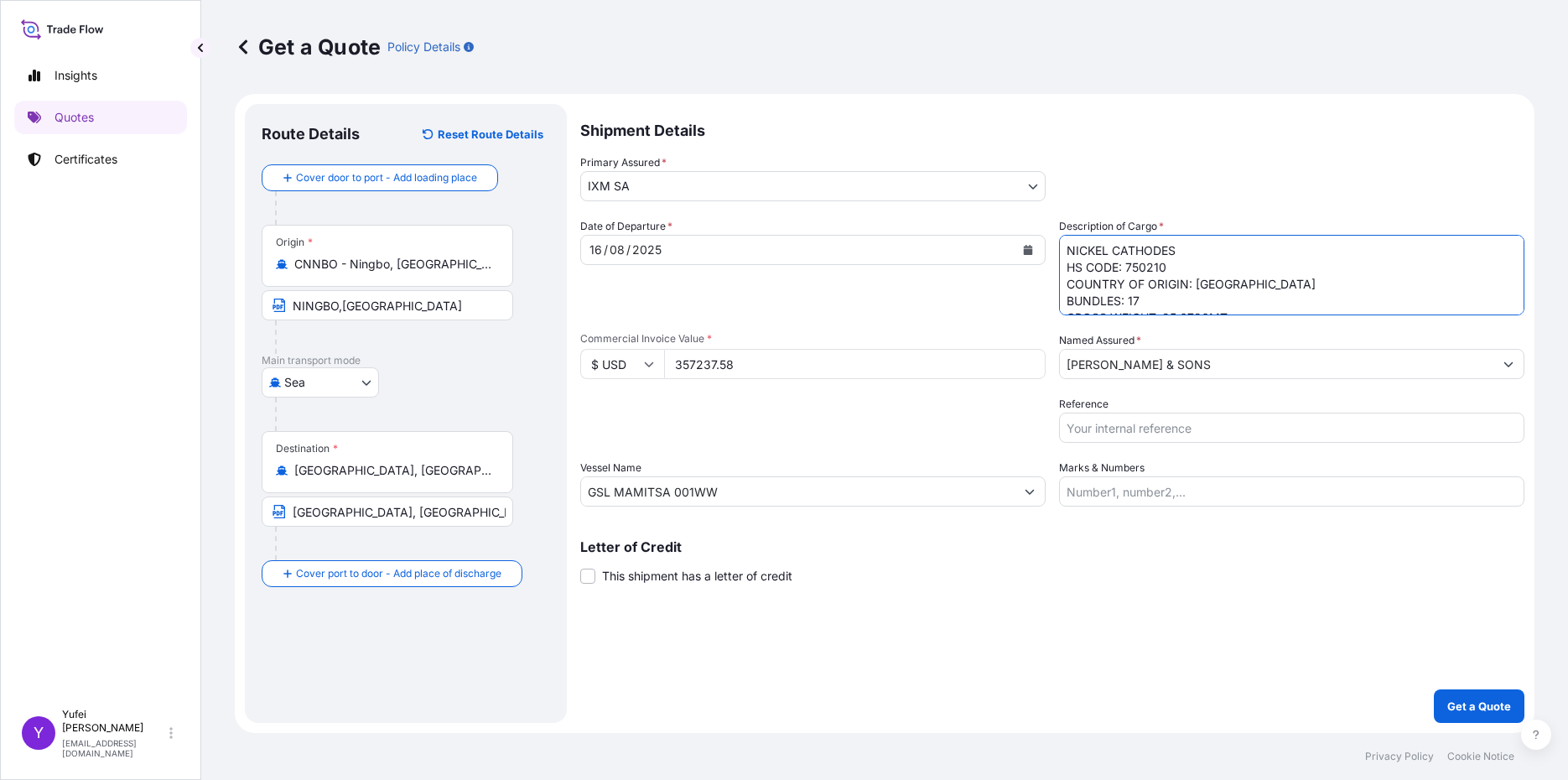
scroll to position [52, 0]
click at [1189, 300] on textarea "NICKEL CATHODES HS CODE: 75021000 COUNTRY OF ORIGIN: INDONESIA BUNDLES: 17 GROS…" at bounding box center [1291, 275] width 465 height 80
drag, startPoint x: 1226, startPoint y: 284, endPoint x: 1026, endPoint y: 217, distance: 210.9
click at [1026, 217] on div "Shipment Details Primary Assured * IXM SA IXM SA CMOC Limited IXM Trading LLC I…" at bounding box center [1052, 413] width 945 height 619
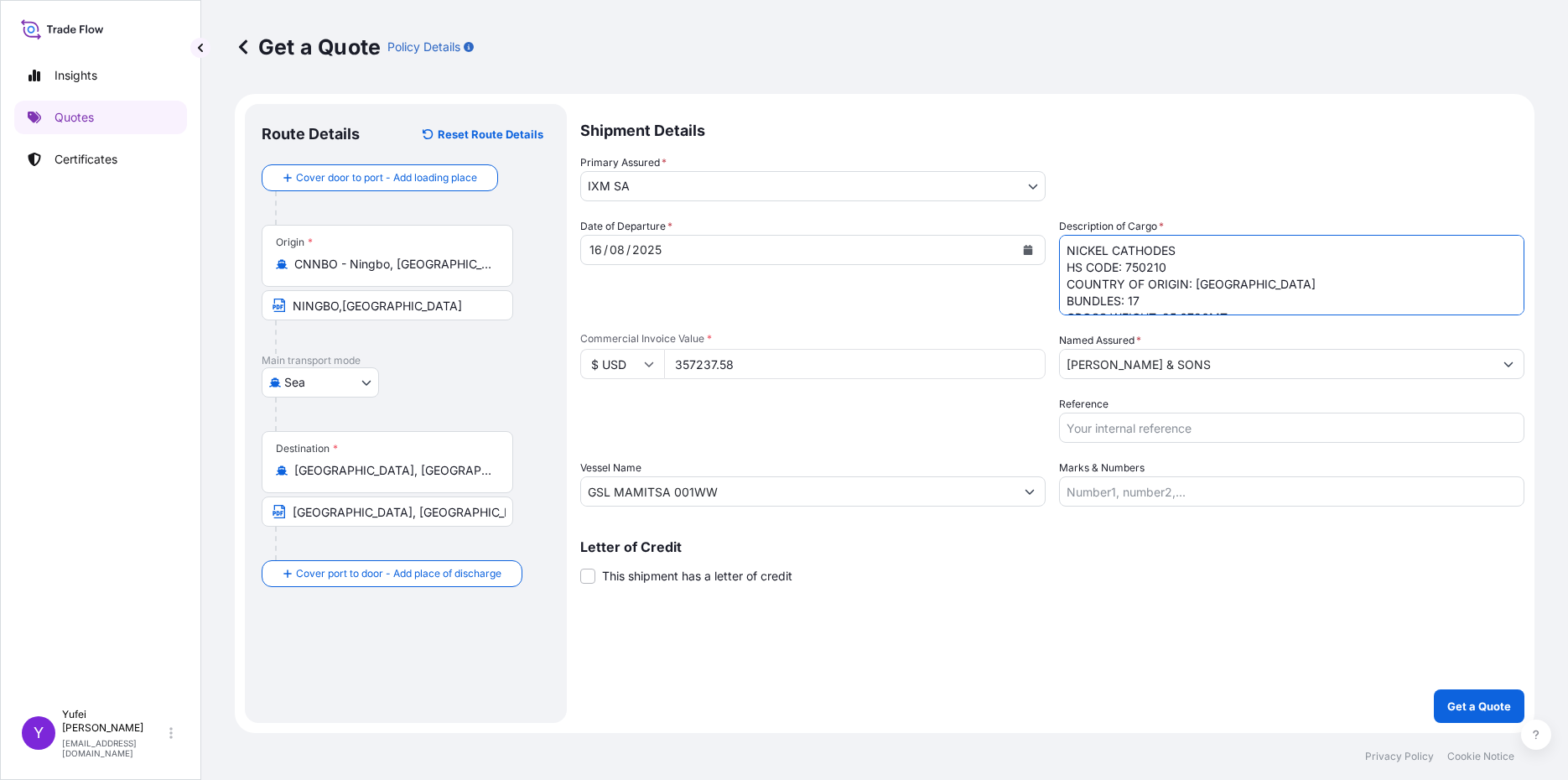
paste textarea "16 BUNDLES INTOTALNICKEL CATHODESHS CODE:750210GW:24.2258MTNW:24.1051MTBUNDLES:…"
click at [1142, 251] on textarea "NICKEL CATHODES HS CODE: 75021000 COUNTRY OF ORIGIN: INDONESIA BUNDLES: 17 GROS…" at bounding box center [1291, 275] width 465 height 80
click at [1189, 249] on textarea "NICKEL CATHODES HS CODE: 75021000 COUNTRY OF ORIGIN: INDONESIA BUNDLES: 17 GROS…" at bounding box center [1291, 275] width 465 height 80
click at [1175, 265] on textarea "NICKEL CATHODES HS CODE: 75021000 COUNTRY OF ORIGIN: INDONESIA BUNDLES: 17 GROS…" at bounding box center [1291, 275] width 465 height 80
click at [1121, 284] on textarea "NICKEL CATHODES HS CODE: 75021000 COUNTRY OF ORIGIN: INDONESIA BUNDLES: 17 GROS…" at bounding box center [1291, 275] width 465 height 80
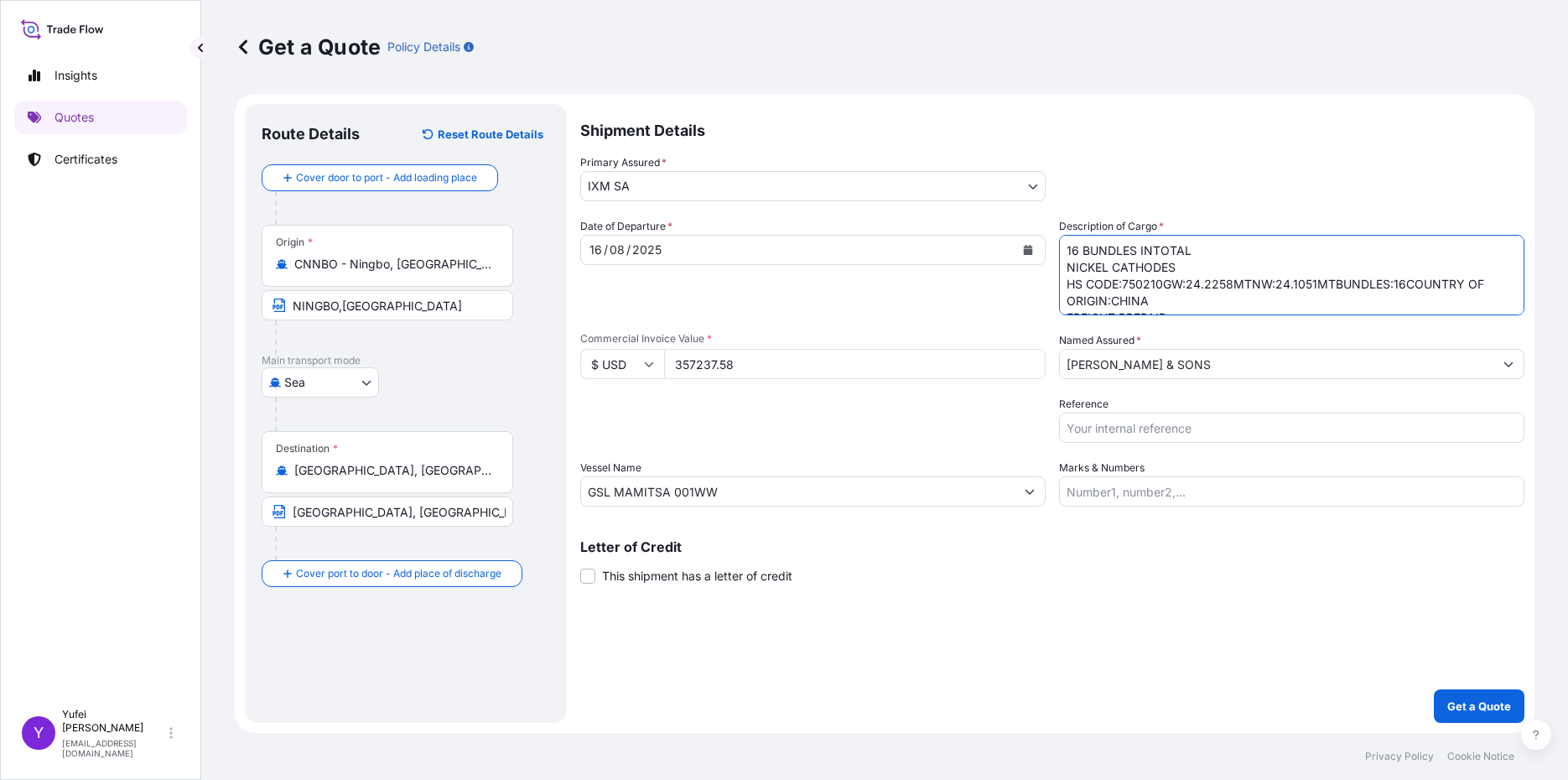
click at [1121, 285] on textarea "NICKEL CATHODES HS CODE: 75021000 COUNTRY OF ORIGIN: INDONESIA BUNDLES: 17 GROS…" at bounding box center [1291, 275] width 465 height 80
click at [1167, 282] on textarea "NICKEL CATHODES HS CODE: 75021000 COUNTRY OF ORIGIN: INDONESIA BUNDLES: 17 GROS…" at bounding box center [1291, 275] width 465 height 80
click at [1152, 299] on textarea "NICKEL CATHODES HS CODE: 75021000 COUNTRY OF ORIGIN: INDONESIA BUNDLES: 17 GROS…" at bounding box center [1291, 275] width 465 height 80
click at [1091, 268] on textarea "NICKEL CATHODES HS CODE: 75021000 COUNTRY OF ORIGIN: INDONESIA BUNDLES: 17 GROS…" at bounding box center [1291, 275] width 465 height 80
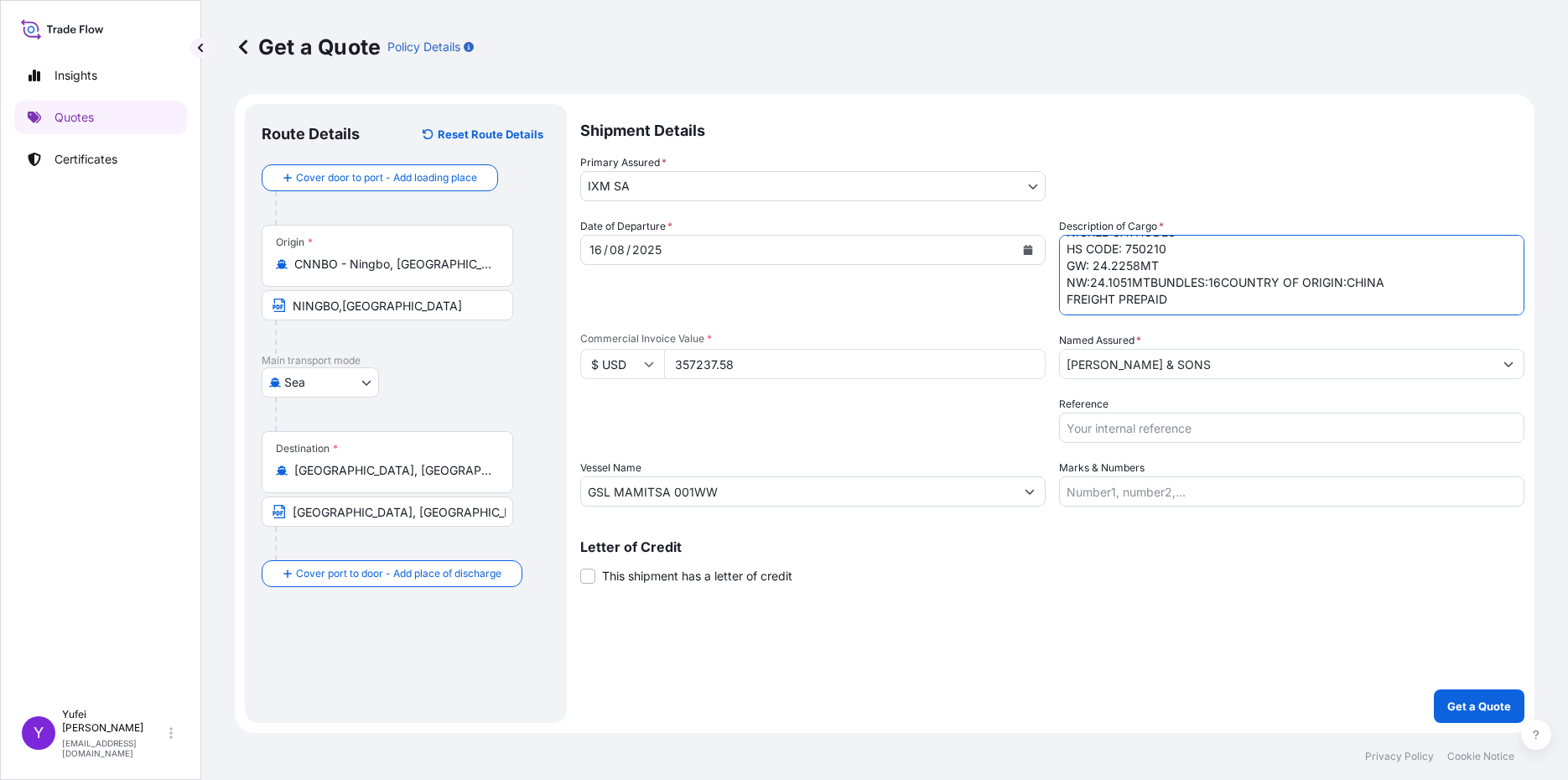
click at [1088, 282] on textarea "NICKEL CATHODES HS CODE: 75021000 COUNTRY OF ORIGIN: INDONESIA BUNDLES: 17 GROS…" at bounding box center [1291, 275] width 465 height 80
click at [1152, 287] on textarea "NICKEL CATHODES HS CODE: 75021000 COUNTRY OF ORIGIN: INDONESIA BUNDLES: 17 GROS…" at bounding box center [1291, 275] width 465 height 80
click at [1125, 298] on textarea "NICKEL CATHODES HS CODE: 75021000 COUNTRY OF ORIGIN: INDONESIA BUNDLES: 17 GROS…" at bounding box center [1291, 275] width 465 height 80
click at [1139, 301] on textarea "NICKEL CATHODES HS CODE: 75021000 COUNTRY OF ORIGIN: INDONESIA BUNDLES: 17 GROS…" at bounding box center [1291, 275] width 465 height 80
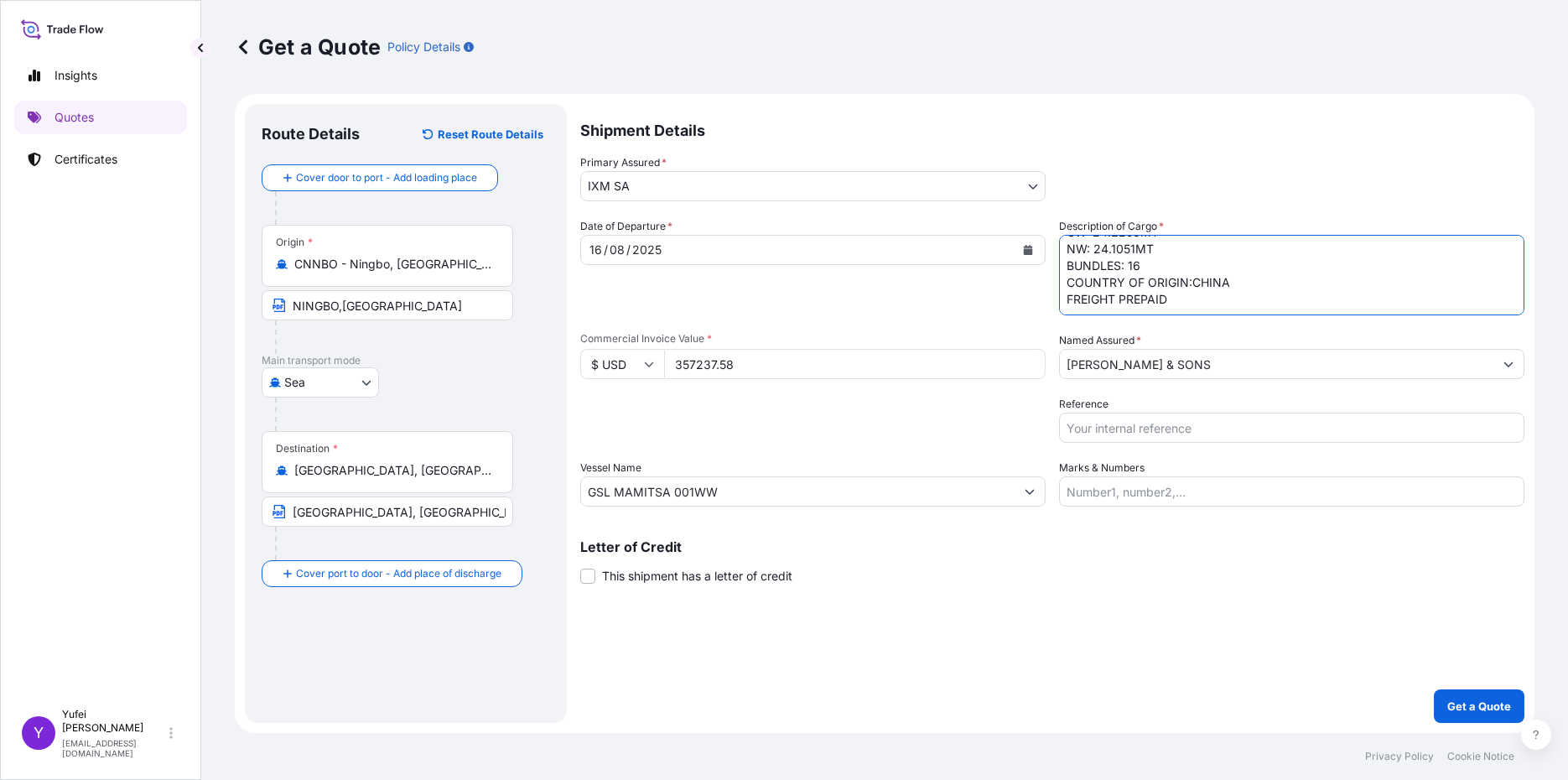
click at [1191, 282] on textarea "NICKEL CATHODES HS CODE: 75021000 COUNTRY OF ORIGIN: INDONESIA BUNDLES: 17 GROS…" at bounding box center [1291, 275] width 465 height 80
click at [1185, 302] on textarea "NICKEL CATHODES HS CODE: 75021000 COUNTRY OF ORIGIN: INDONESIA BUNDLES: 17 GROS…" at bounding box center [1291, 275] width 465 height 80
drag, startPoint x: 1173, startPoint y: 299, endPoint x: 1006, endPoint y: 292, distance: 167.1
click at [1006, 292] on div "Date of Departure * 16 / 08 / 2025 Cargo Category * Metals of every type and de…" at bounding box center [1052, 362] width 945 height 289
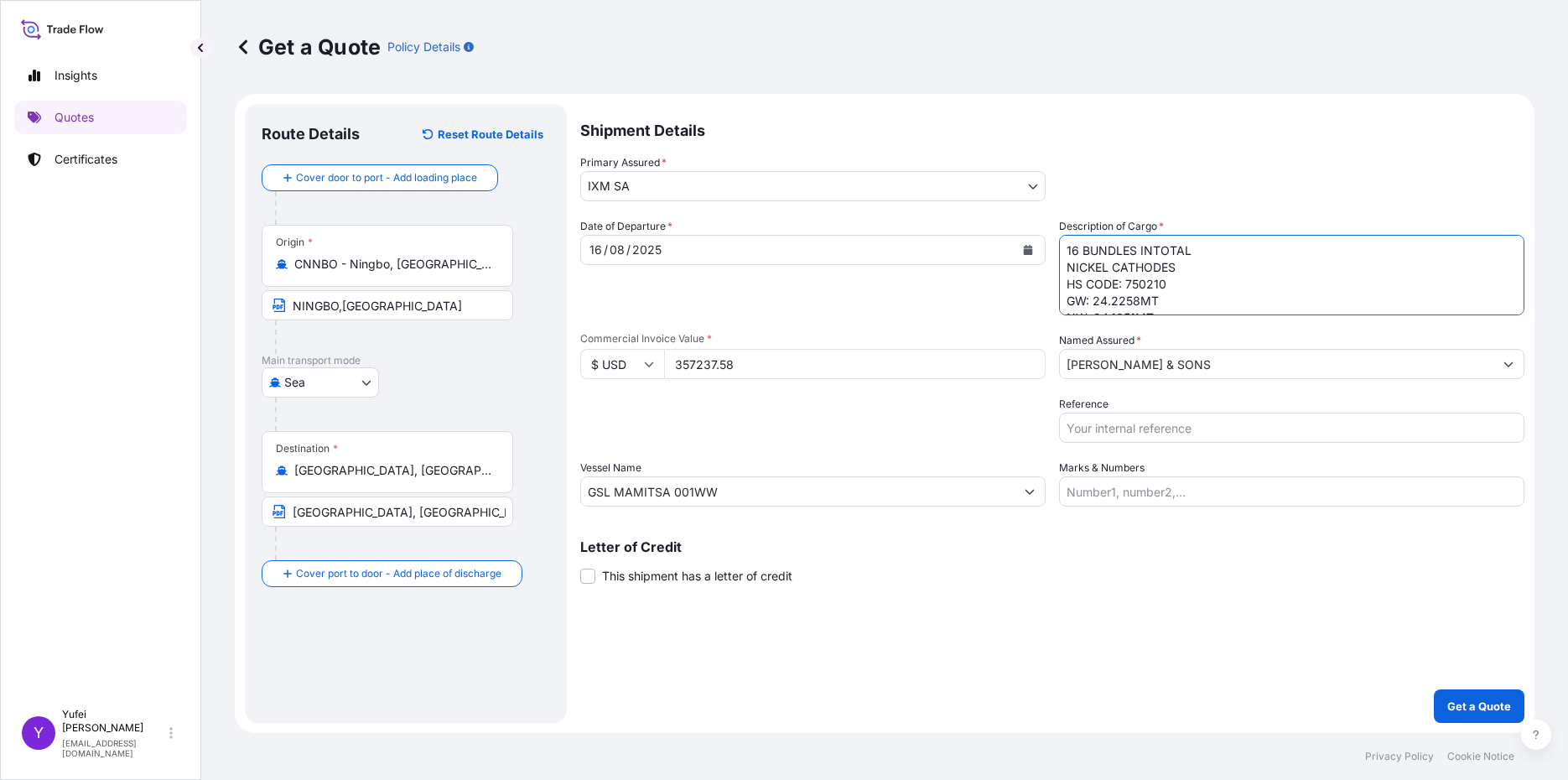
click at [1174, 250] on textarea "NICKEL CATHODES HS CODE: 75021000 COUNTRY OF ORIGIN: INDONESIA BUNDLES: 17 GROS…" at bounding box center [1291, 275] width 465 height 80
click at [1151, 249] on textarea "NICKEL CATHODES HS CODE: 75021000 COUNTRY OF ORIGIN: INDONESIA BUNDLES: 17 GROS…" at bounding box center [1291, 275] width 465 height 80
click at [1136, 298] on textarea "NICKEL CATHODES HS CODE: 75021000 COUNTRY OF ORIGIN: INDONESIA BUNDLES: 17 GROS…" at bounding box center [1291, 275] width 465 height 80
click at [1131, 251] on textarea "NICKEL CATHODES HS CODE: 75021000 COUNTRY OF ORIGIN: INDONESIA BUNDLES: 17 GROS…" at bounding box center [1291, 275] width 465 height 80
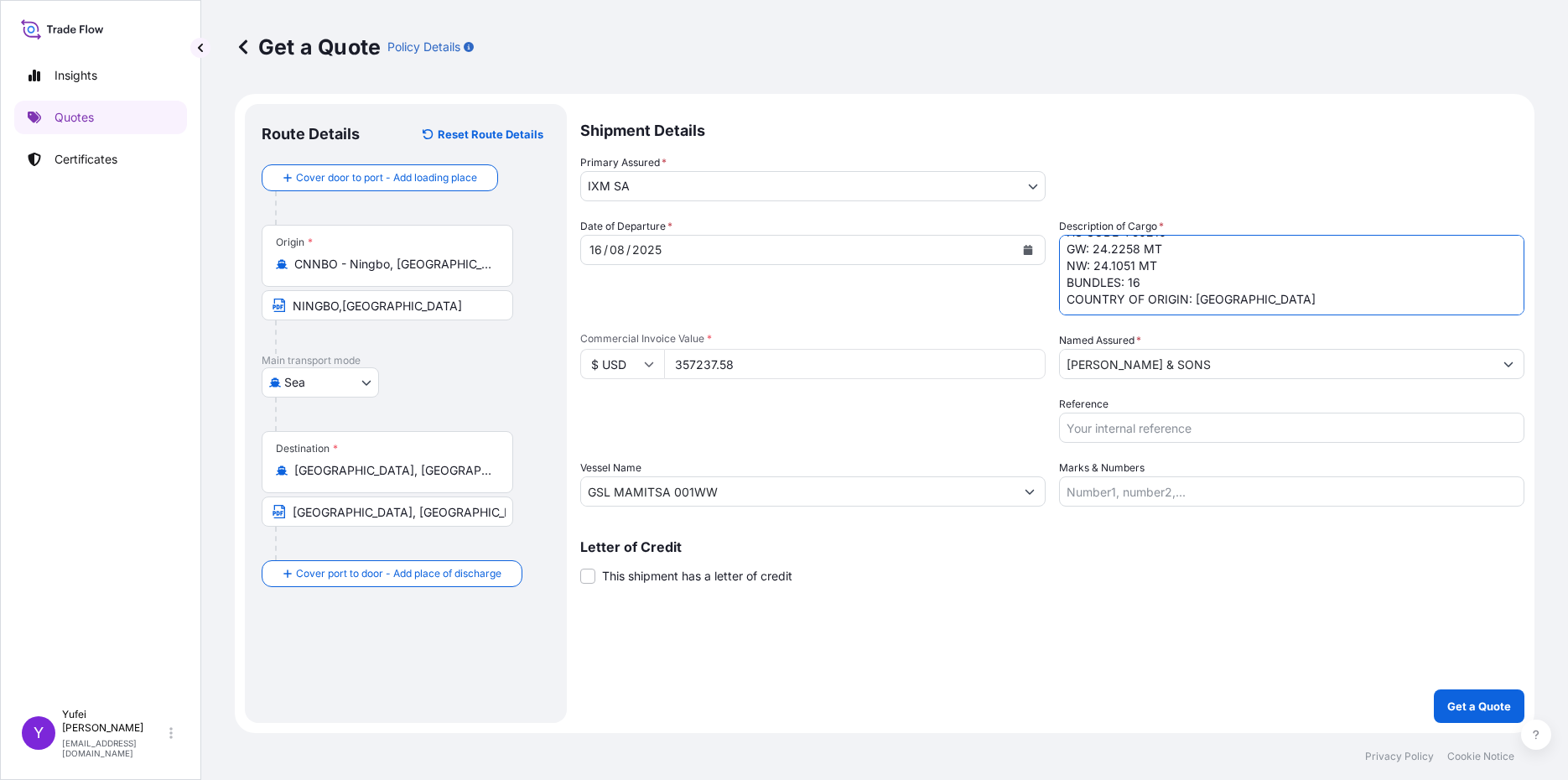
type textarea "16 BUNDLES IN TOTAL NICKEL CATHODES HS CODE: 750210 GW: 24.2258 MT NW: 24.1051 …"
click at [1130, 416] on input "Reference" at bounding box center [1291, 428] width 465 height 30
paste input "S501.08297/07"
type input "S501.08297/07"
click at [1177, 578] on div "Letter of Credit This shipment has a letter of credit Letter of credit * Letter…" at bounding box center [1052, 562] width 945 height 44
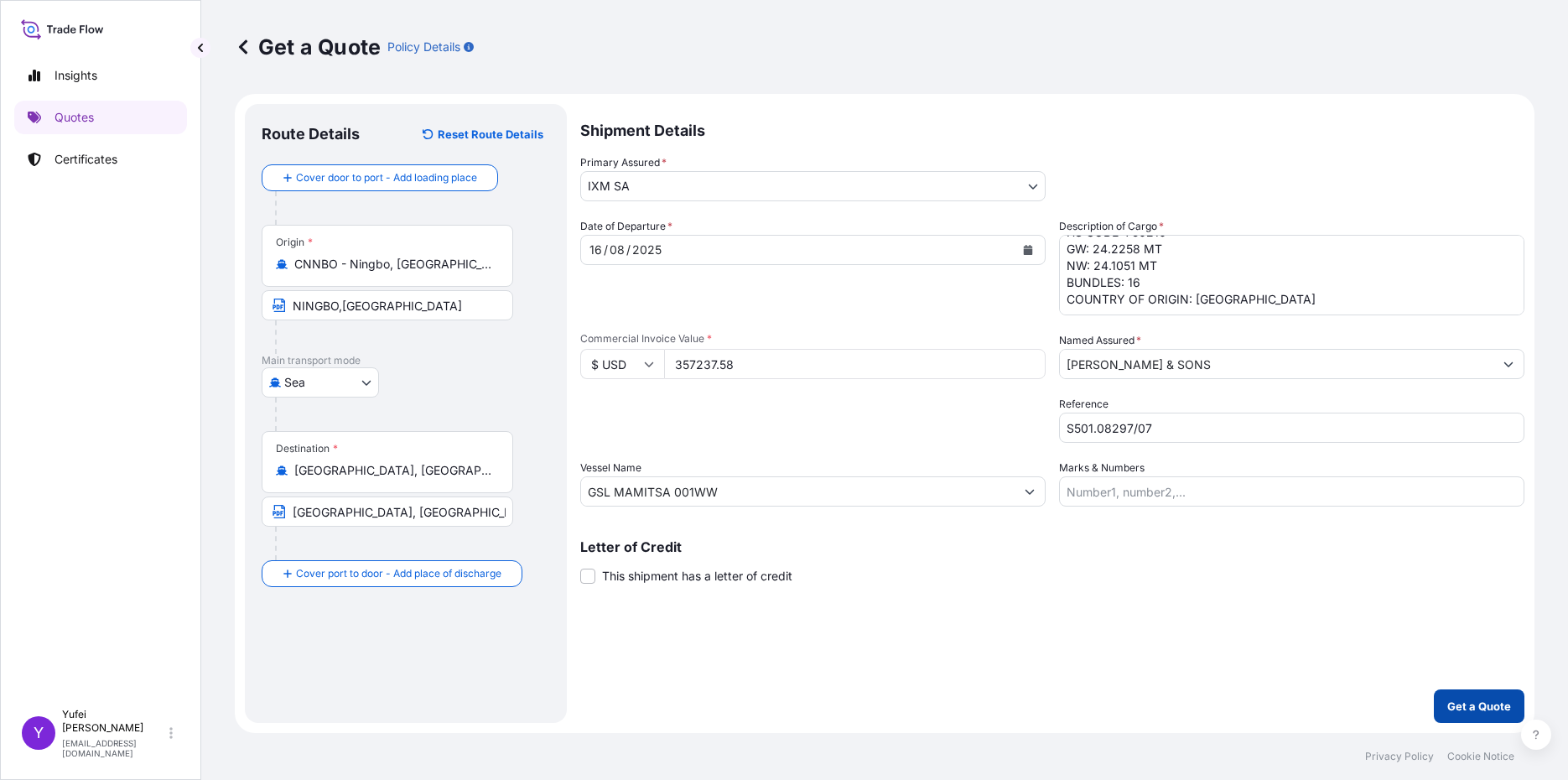
click at [1478, 711] on p "Get a Quote" at bounding box center [1479, 706] width 64 height 17
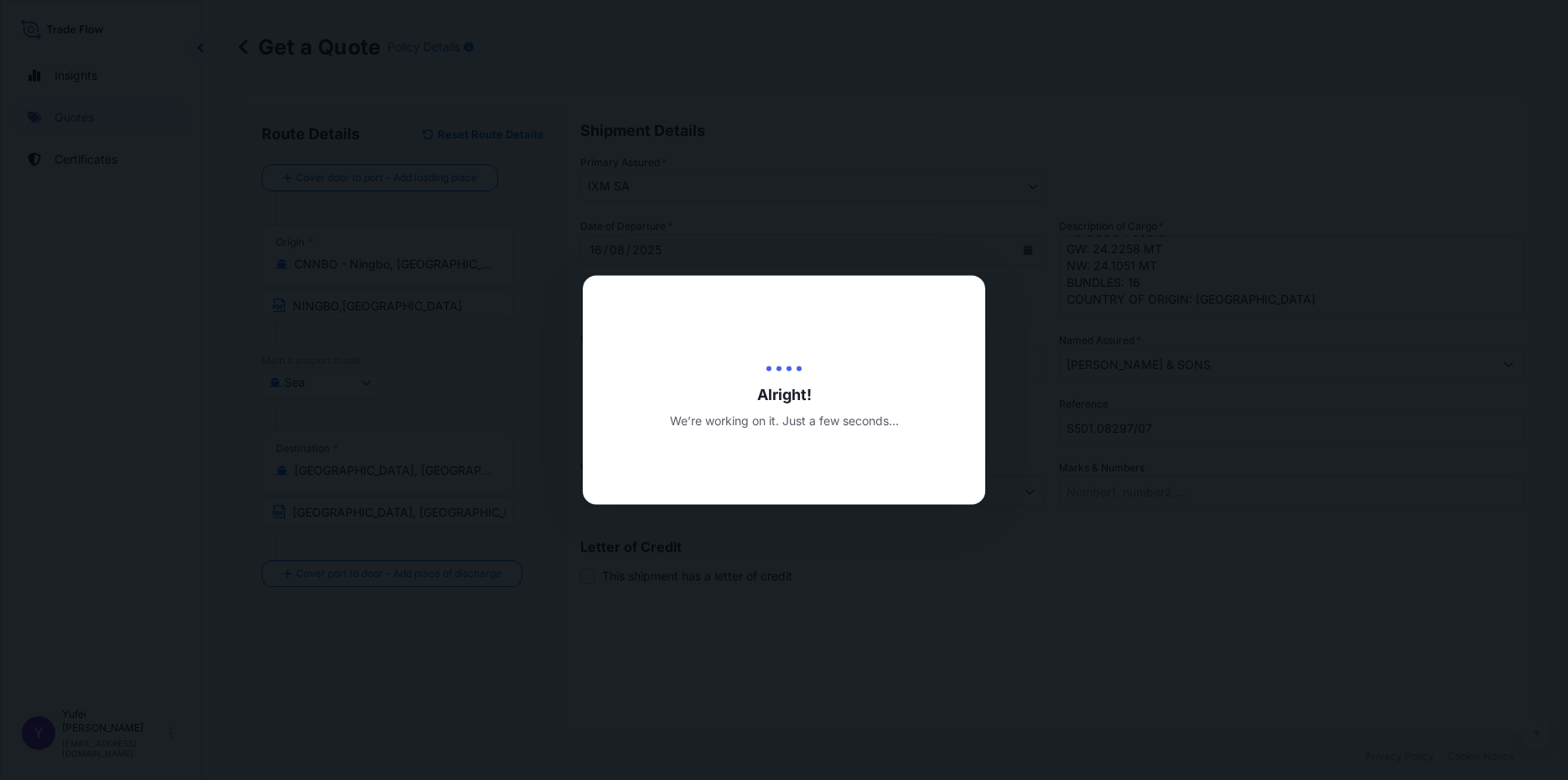
type input "19/08/2025"
select select "Sea"
select select "31846"
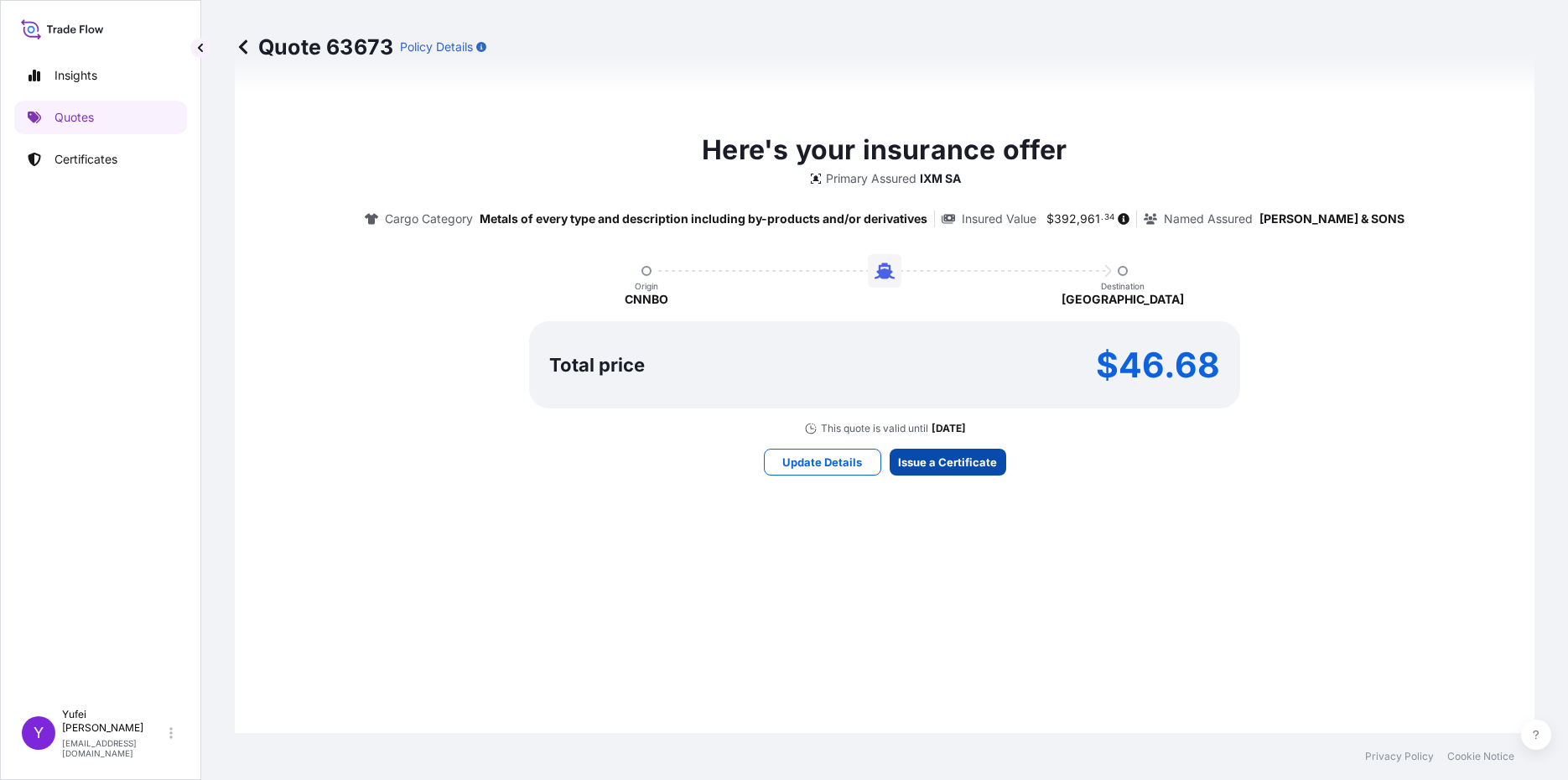
scroll to position [1744, 0]
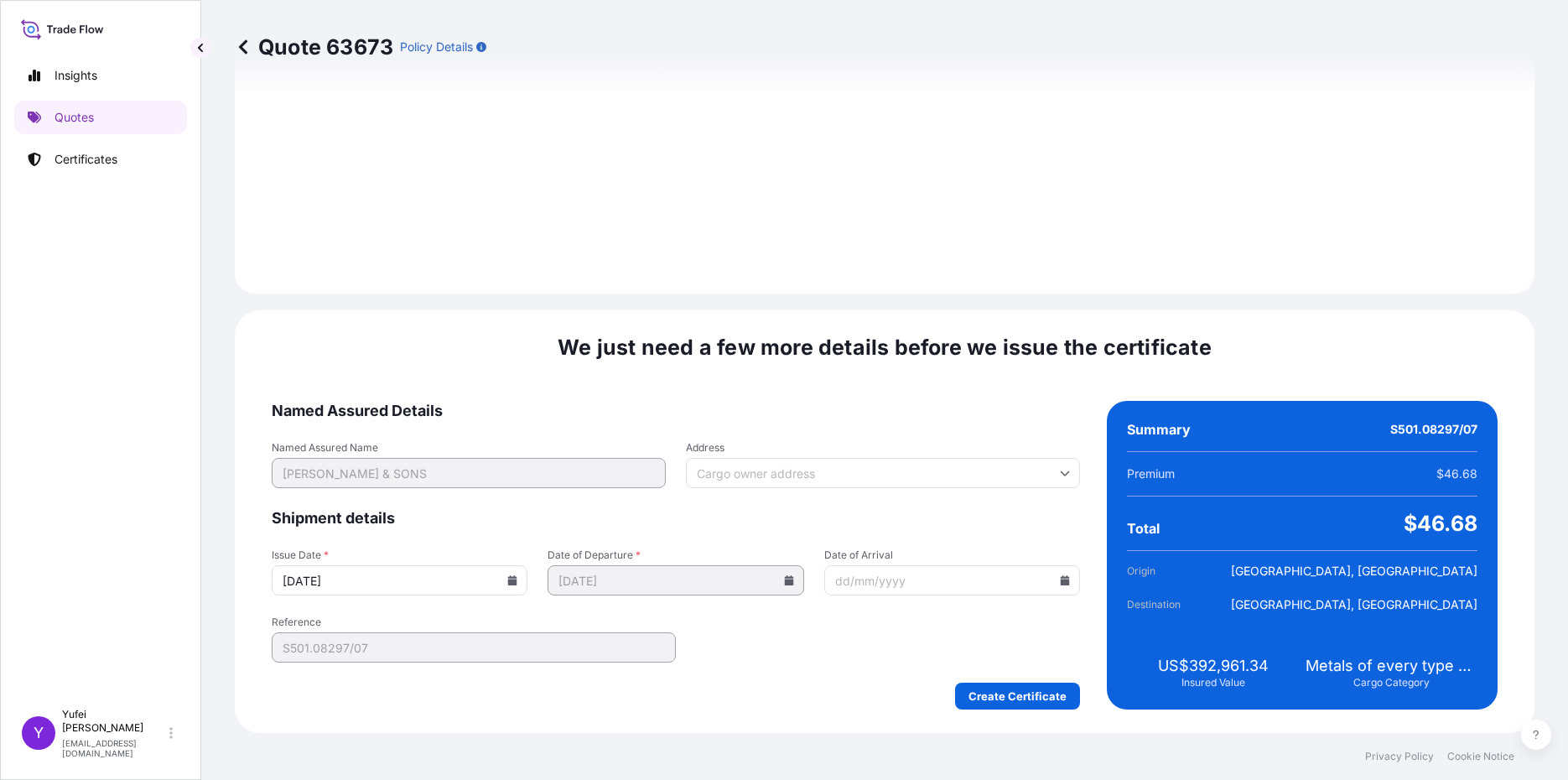
click at [511, 579] on icon at bounding box center [512, 580] width 9 height 10
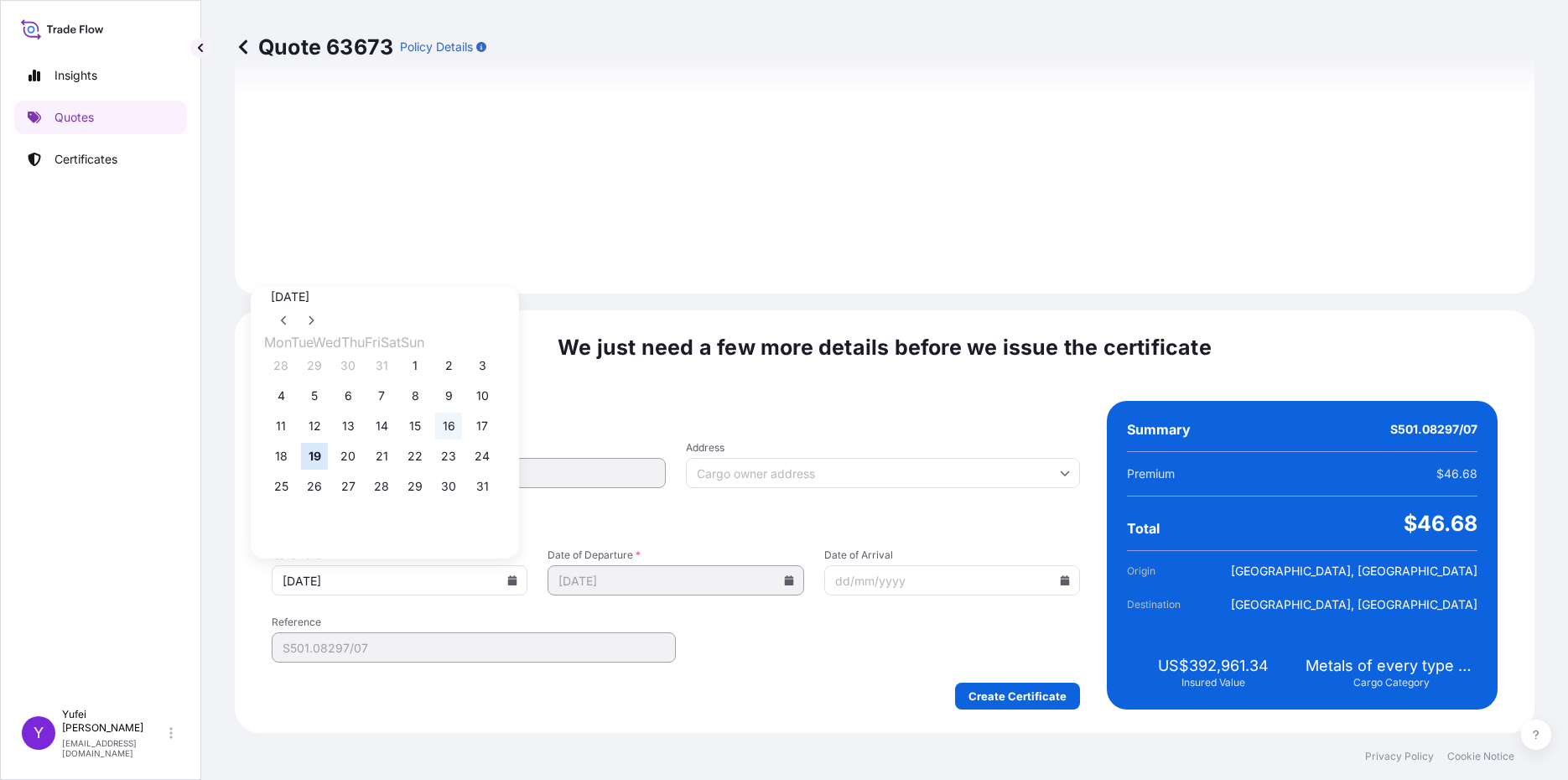
click at [462, 434] on button "16" at bounding box center [448, 426] width 26 height 26
type input "16/08/2025"
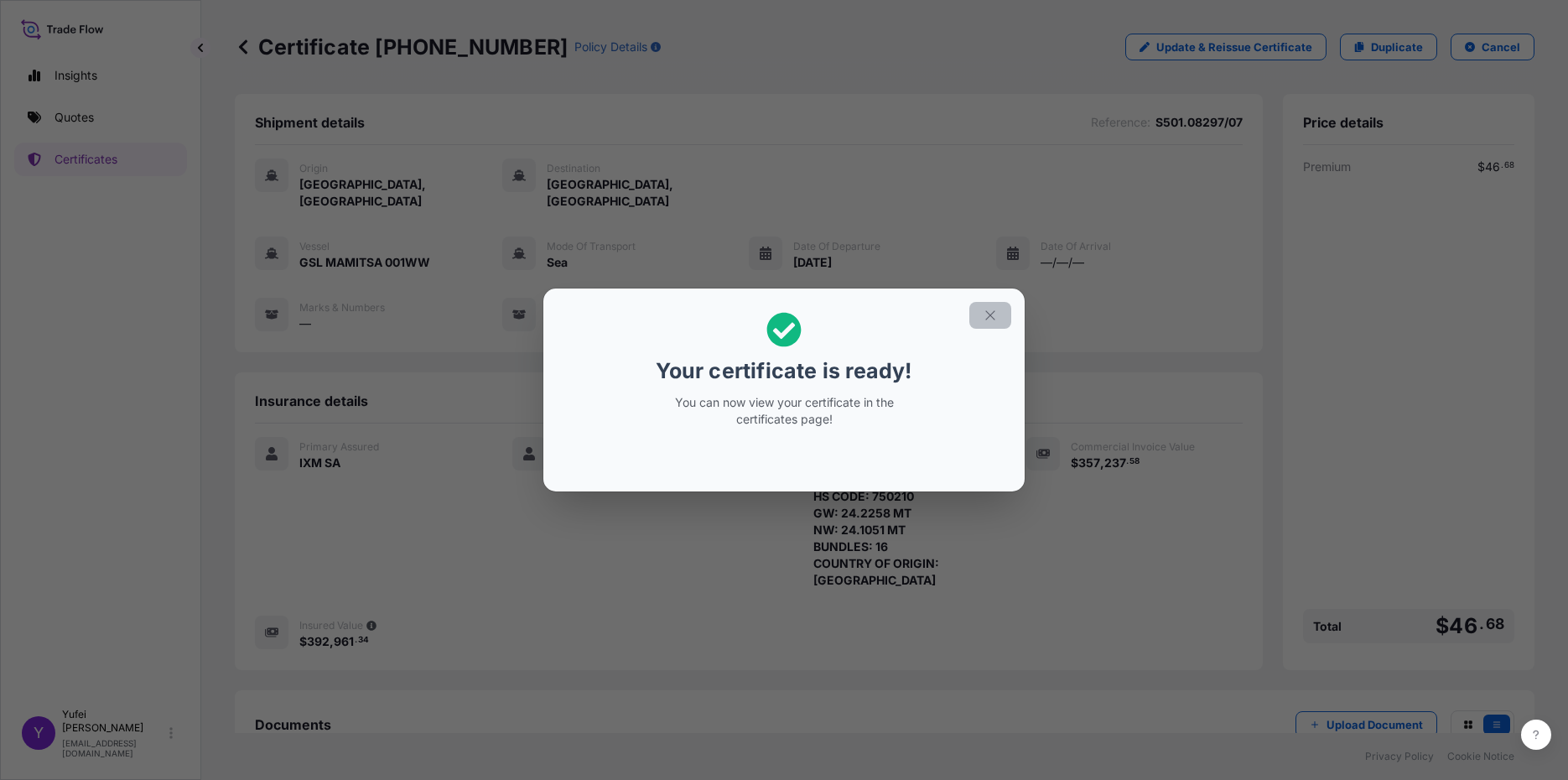
click at [988, 312] on icon "button" at bounding box center [990, 314] width 15 height 15
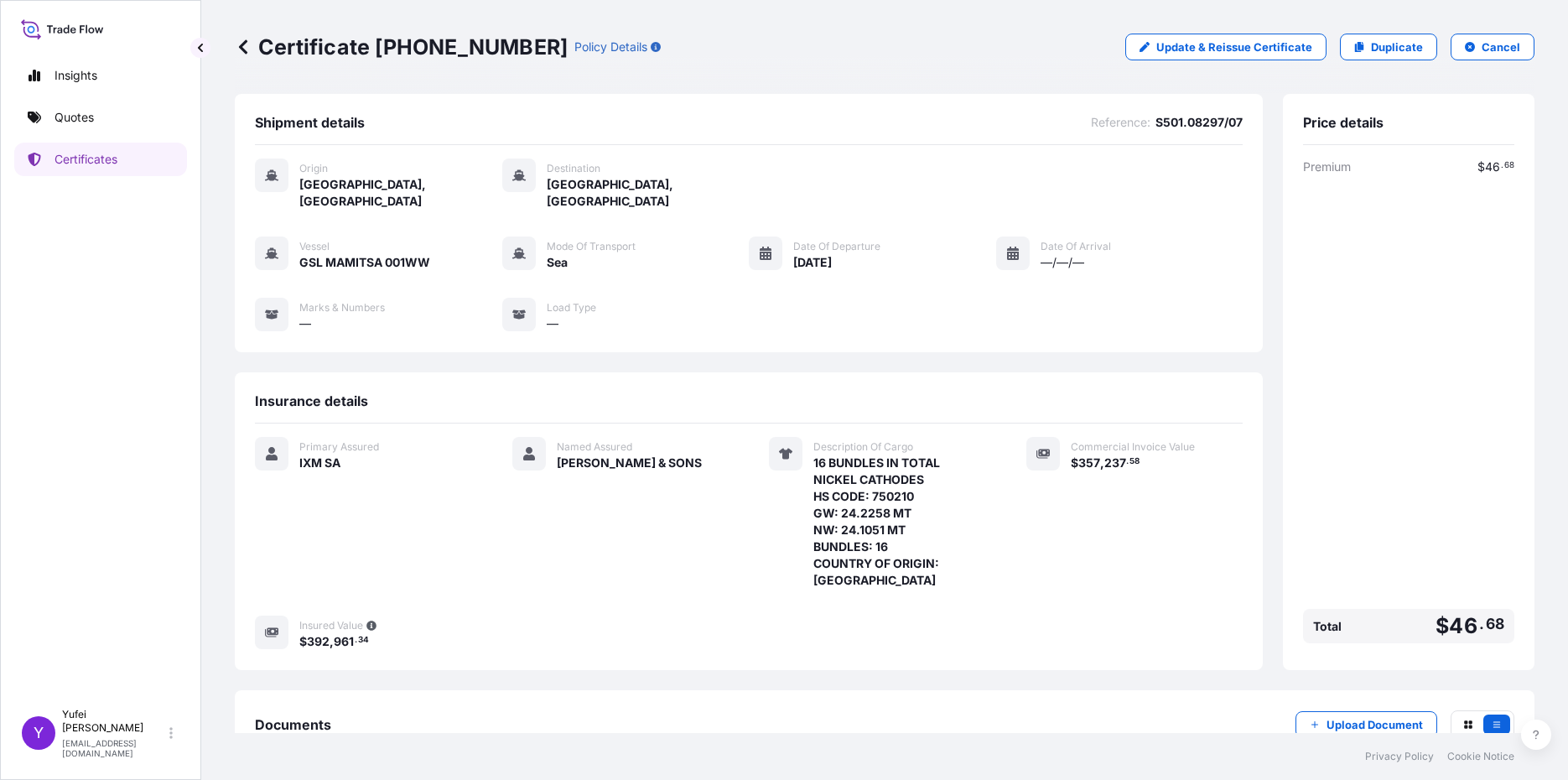
scroll to position [80, 0]
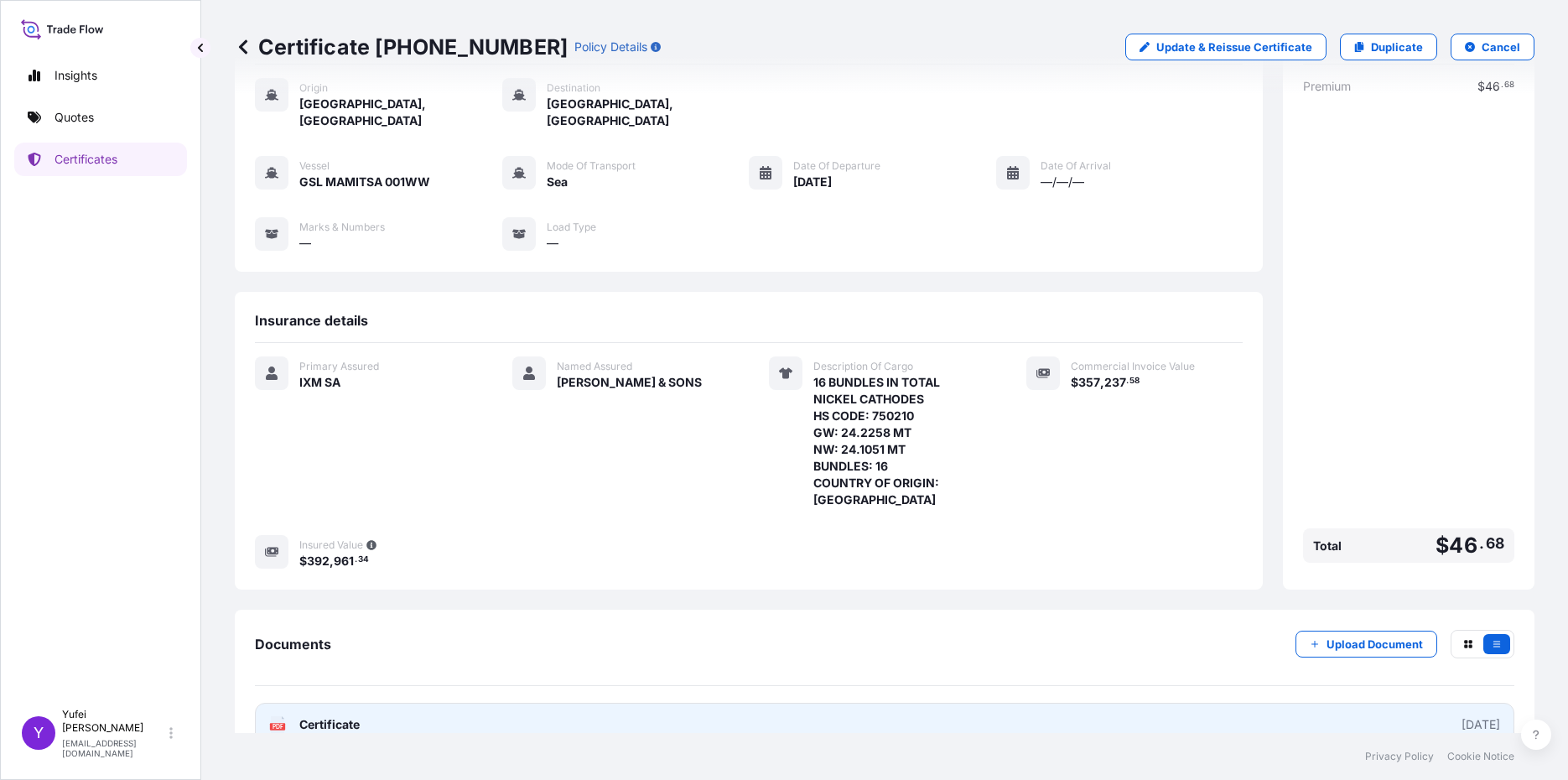
click at [495, 703] on link "PDF Certificate 2025-08-16" at bounding box center [884, 724] width 1260 height 44
